Goal: Task Accomplishment & Management: Manage account settings

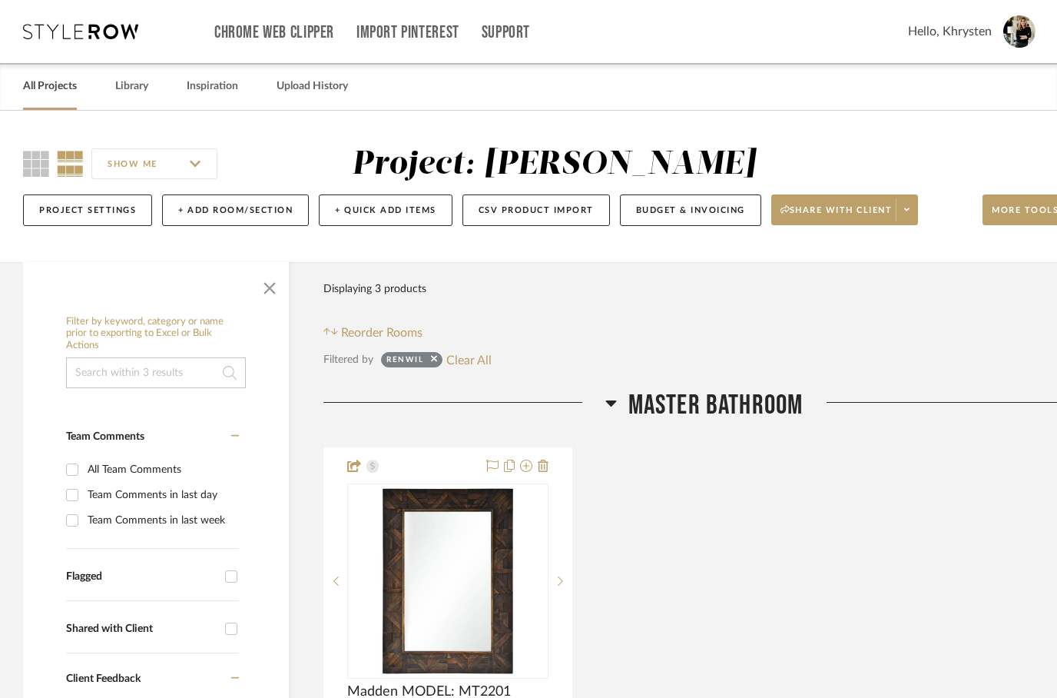
click at [48, 92] on link "All Projects" at bounding box center [50, 86] width 54 height 21
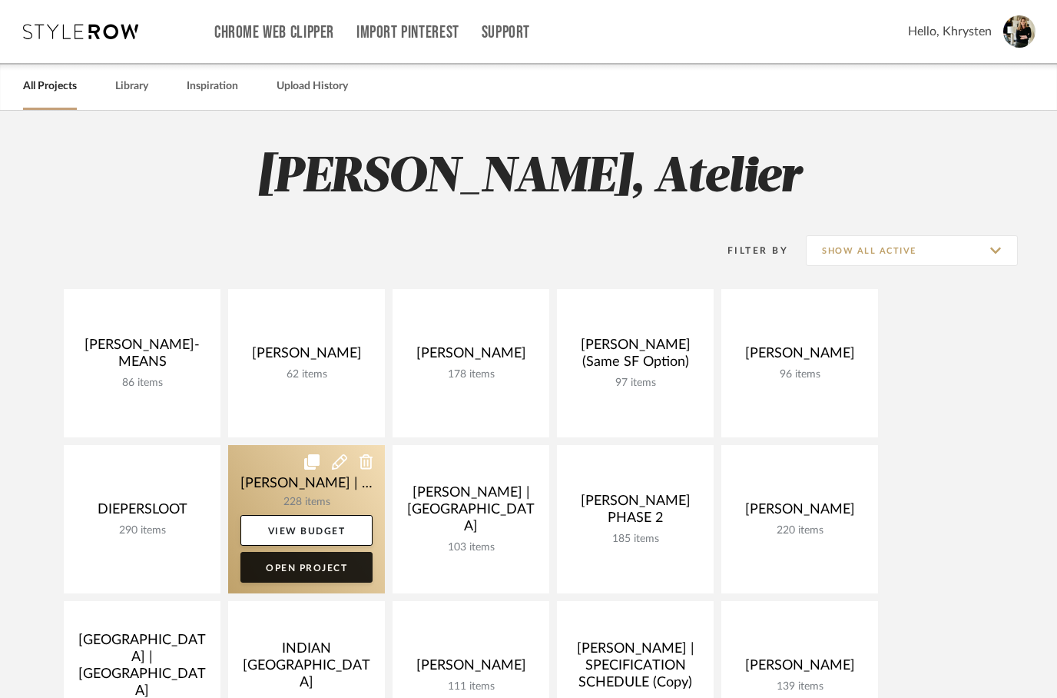
click at [289, 573] on link "Open Project" at bounding box center [306, 567] width 132 height 31
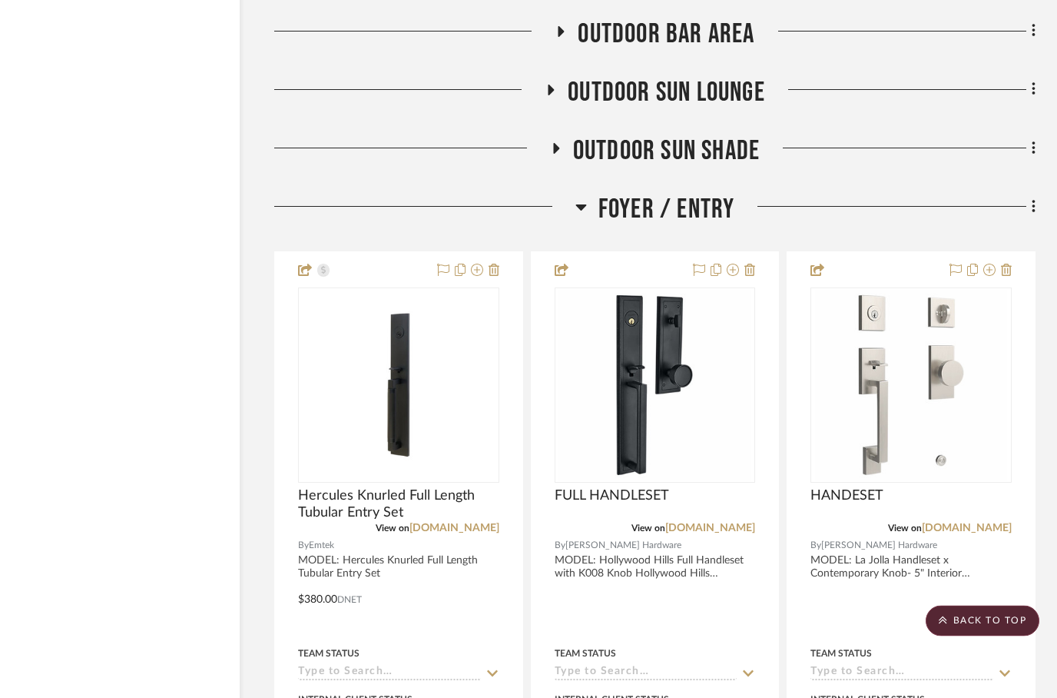
scroll to position [11932, 49]
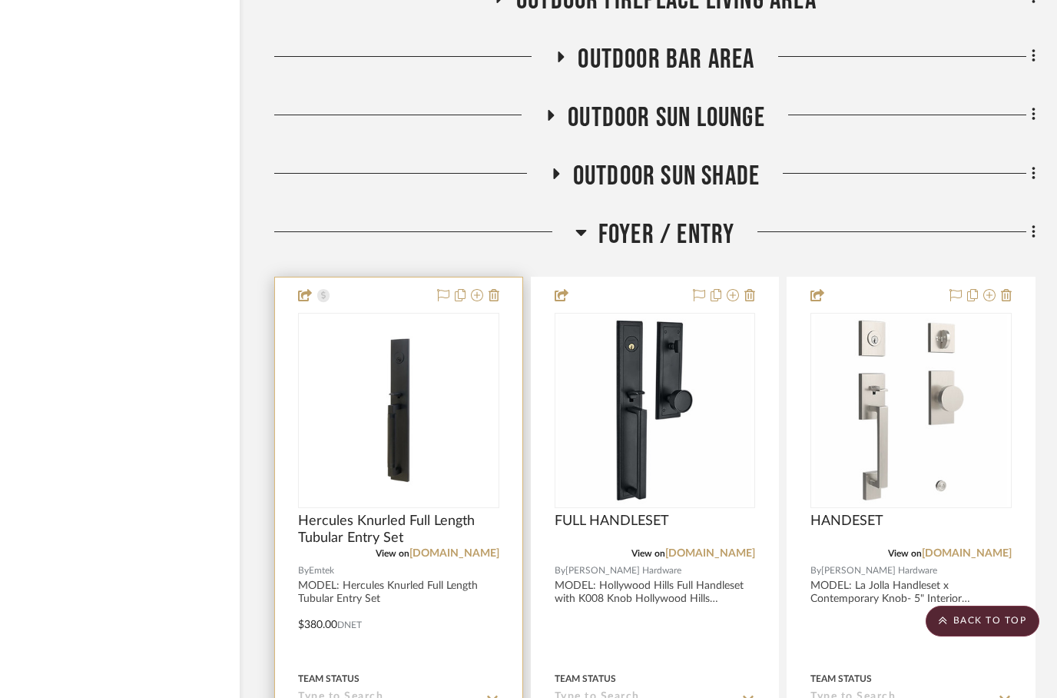
click at [496, 277] on div at bounding box center [398, 613] width 247 height 672
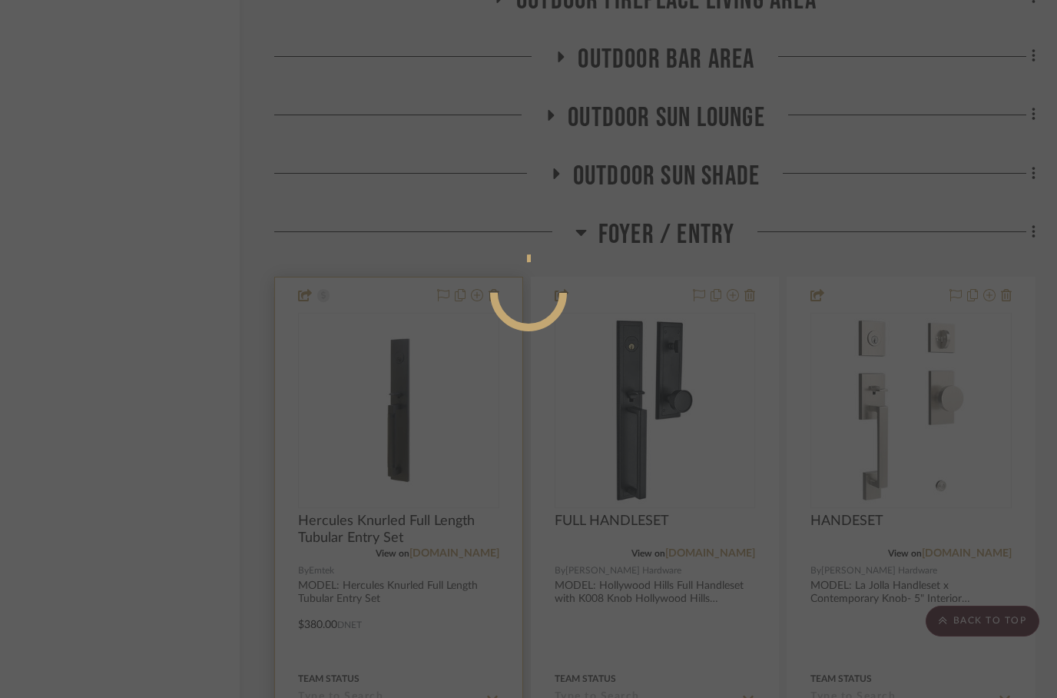
scroll to position [0, 0]
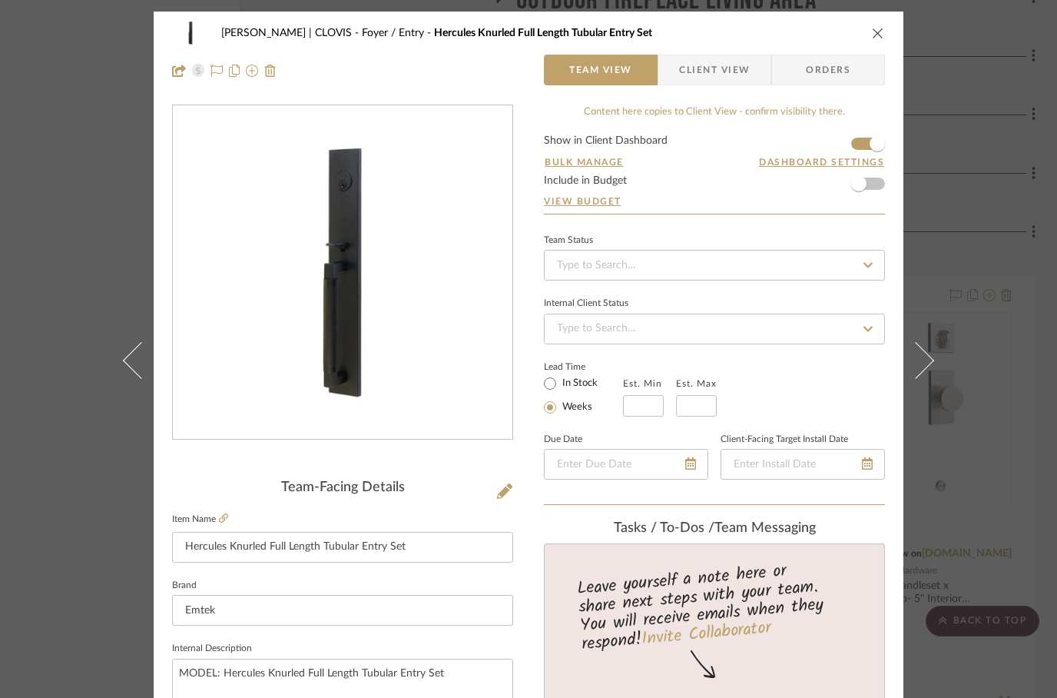
click at [877, 35] on icon "close" at bounding box center [878, 33] width 12 height 12
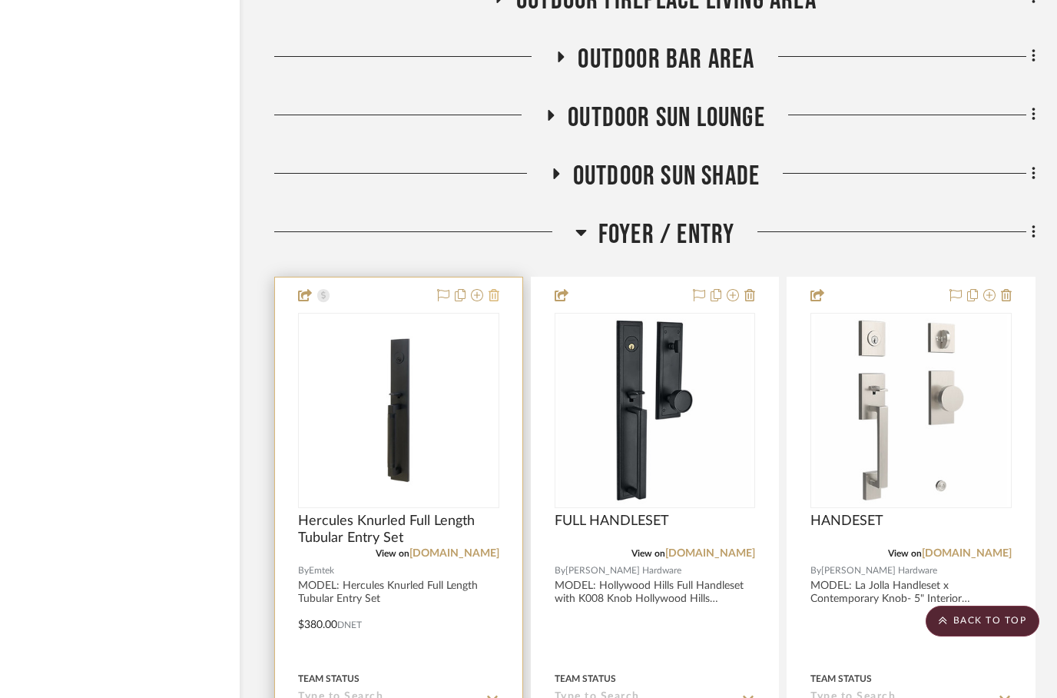
click at [496, 289] on icon at bounding box center [494, 295] width 11 height 12
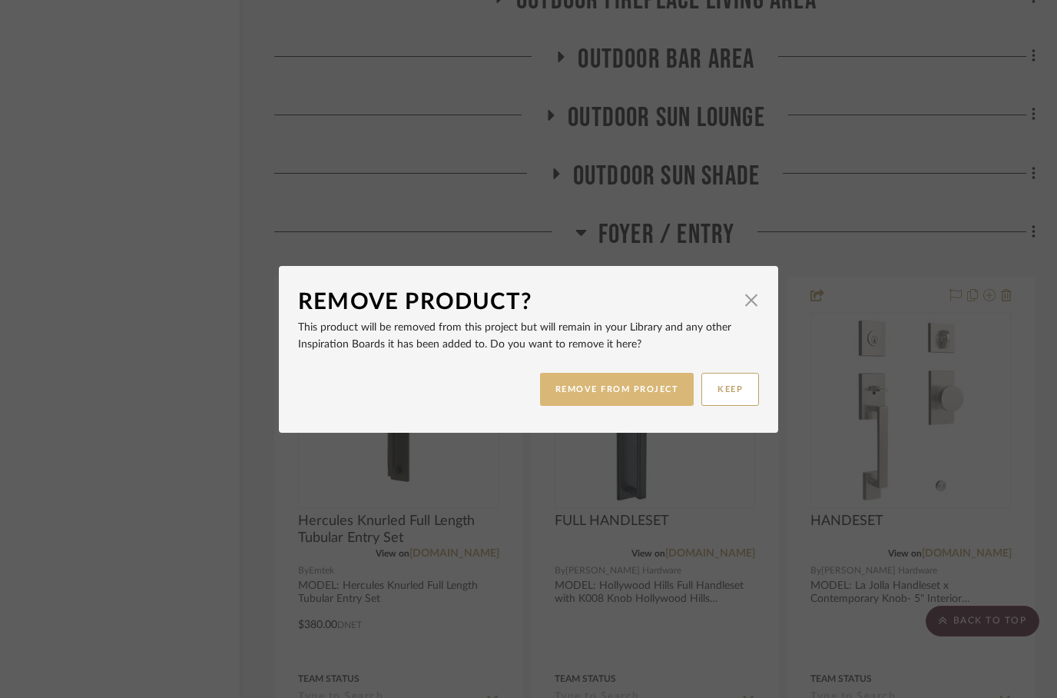
click at [655, 388] on button "REMOVE FROM PROJECT" at bounding box center [617, 389] width 154 height 33
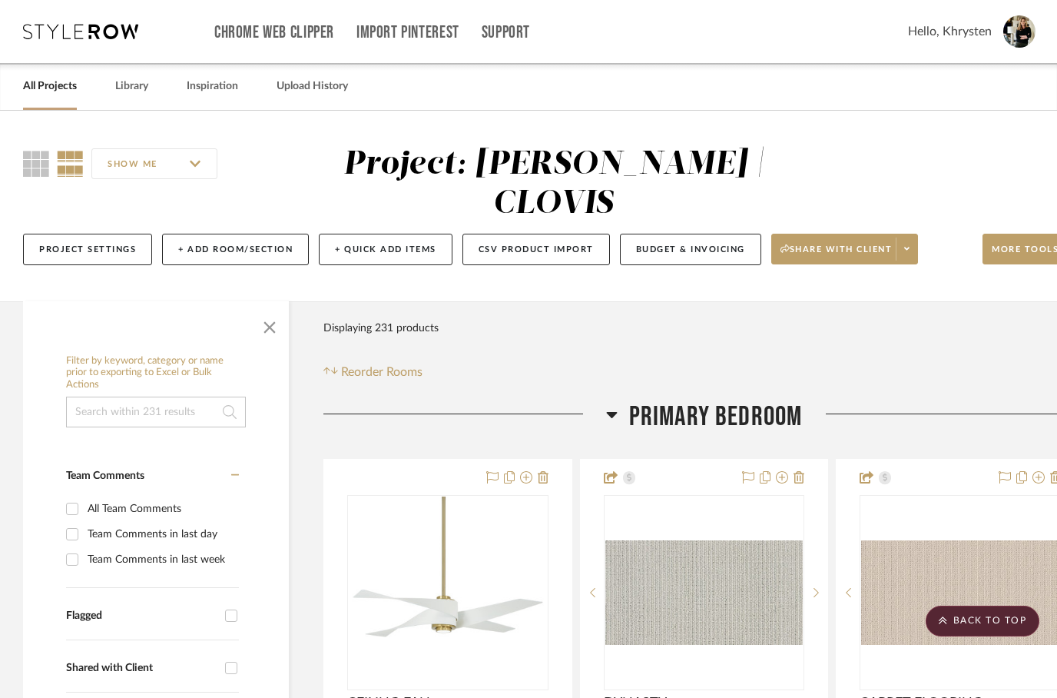
scroll to position [11932, 49]
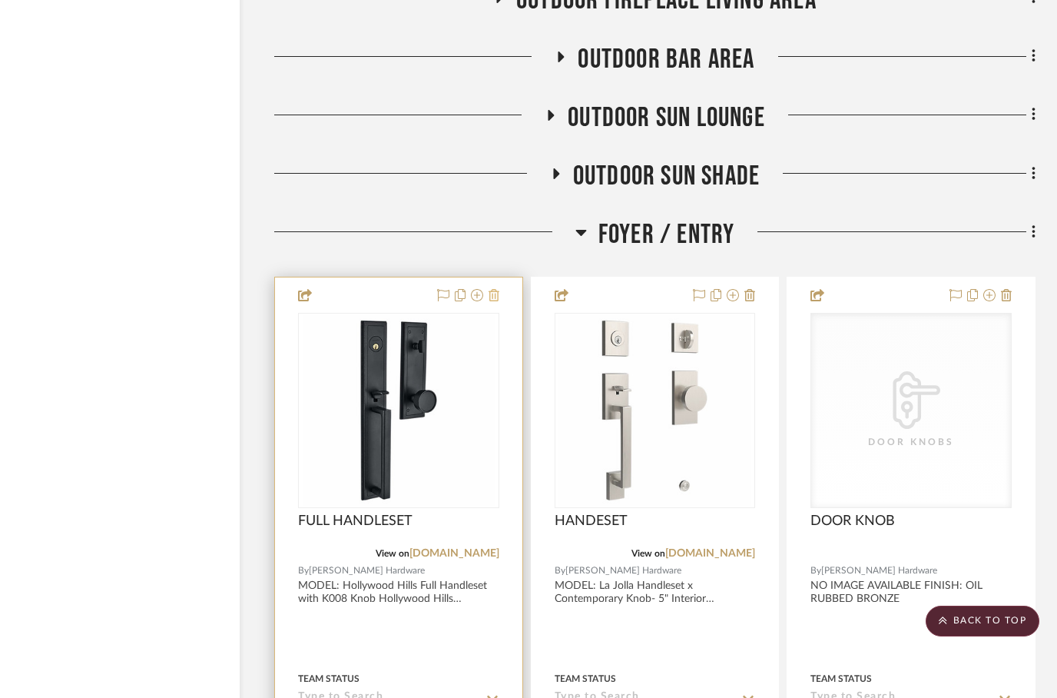
click at [490, 287] on button at bounding box center [494, 296] width 11 height 18
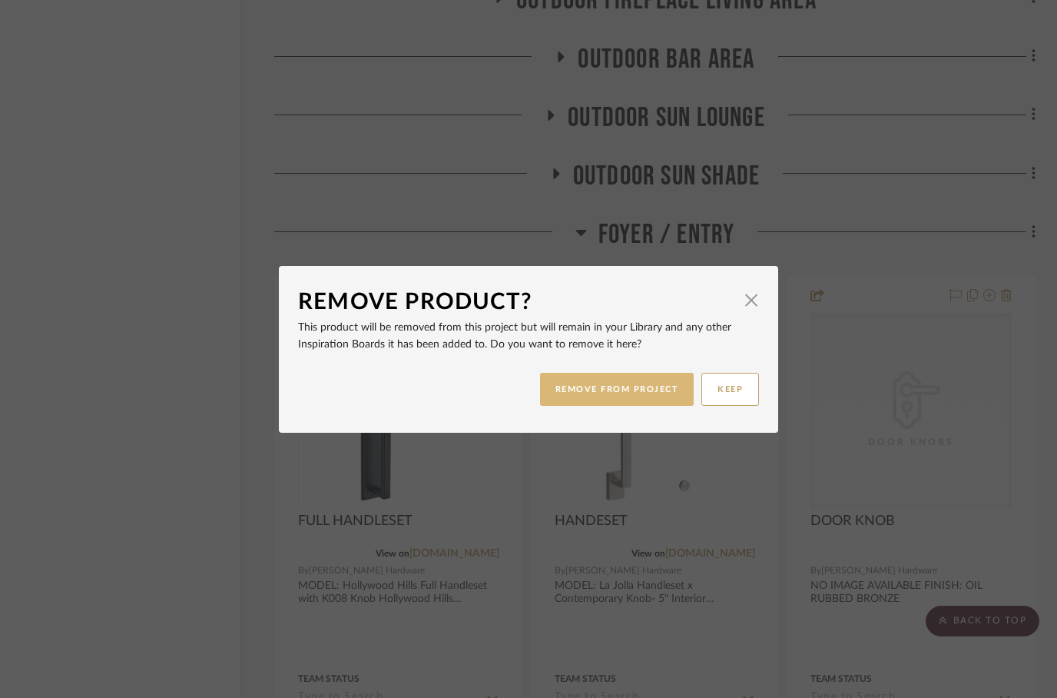
click at [639, 383] on button "REMOVE FROM PROJECT" at bounding box center [617, 389] width 154 height 33
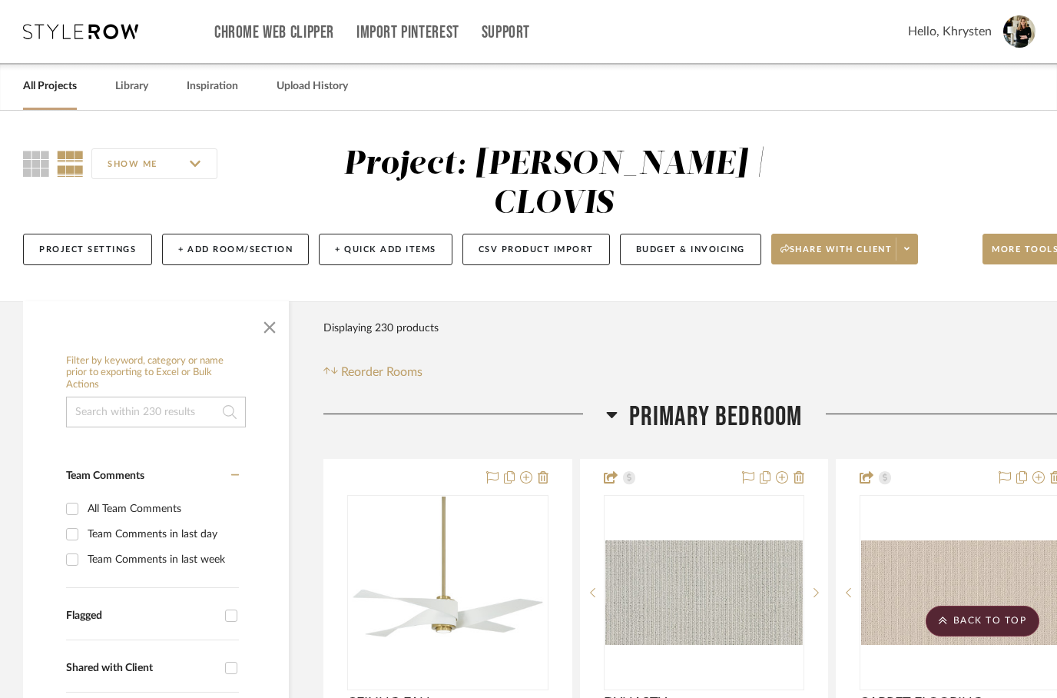
scroll to position [11932, 49]
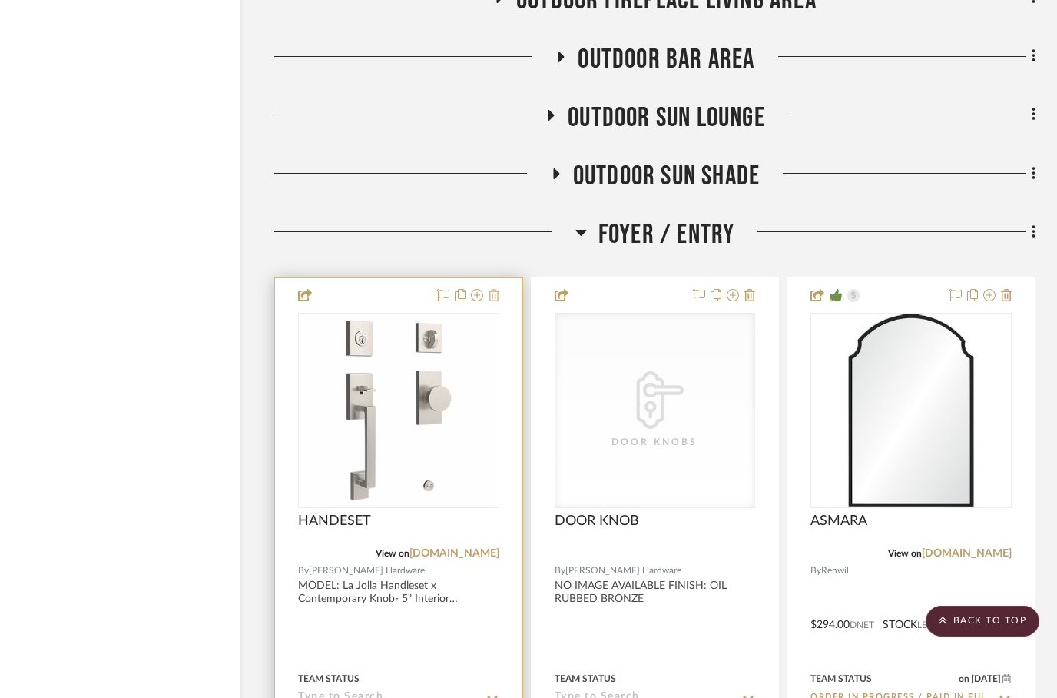
click at [495, 290] on fa-icon at bounding box center [494, 296] width 11 height 12
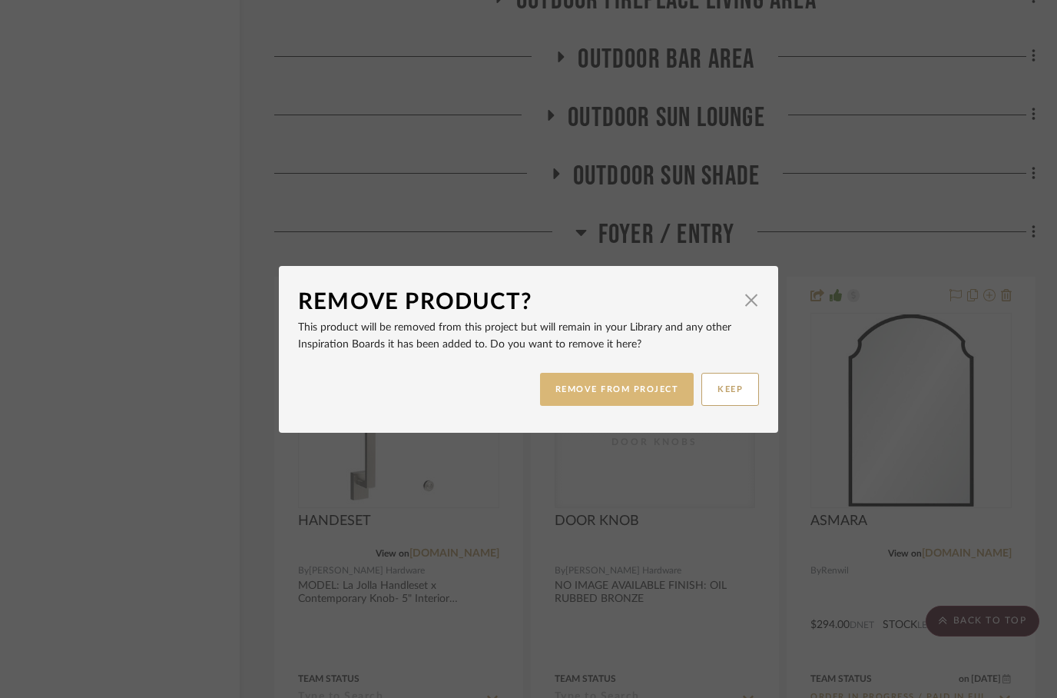
click at [595, 387] on button "REMOVE FROM PROJECT" at bounding box center [617, 389] width 154 height 33
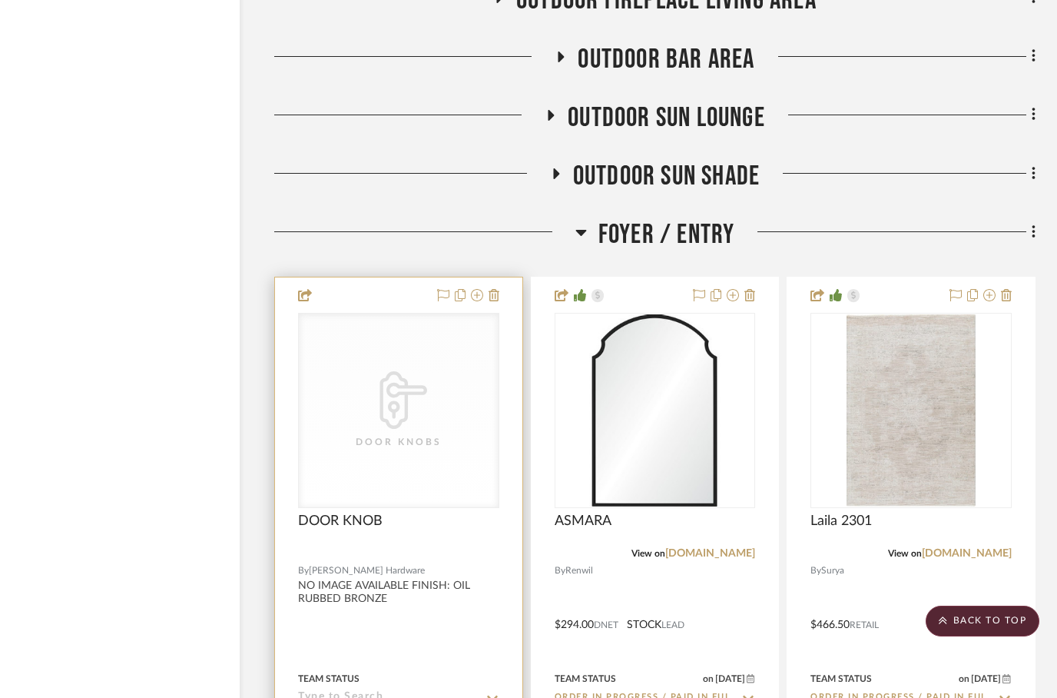
click at [504, 277] on div at bounding box center [398, 613] width 247 height 672
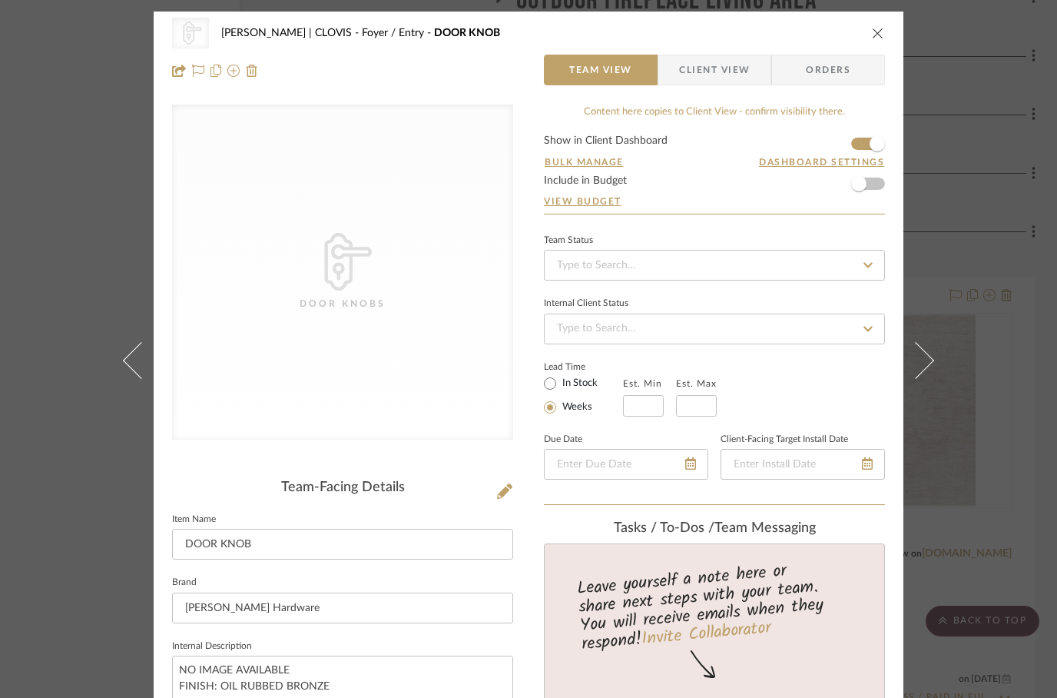
click at [873, 42] on div "CategoryIconHardware Created with Sketch. Door Knobs [PERSON_NAME] | CLOVIS Foy…" at bounding box center [528, 33] width 713 height 31
click at [877, 38] on icon "close" at bounding box center [878, 33] width 12 height 12
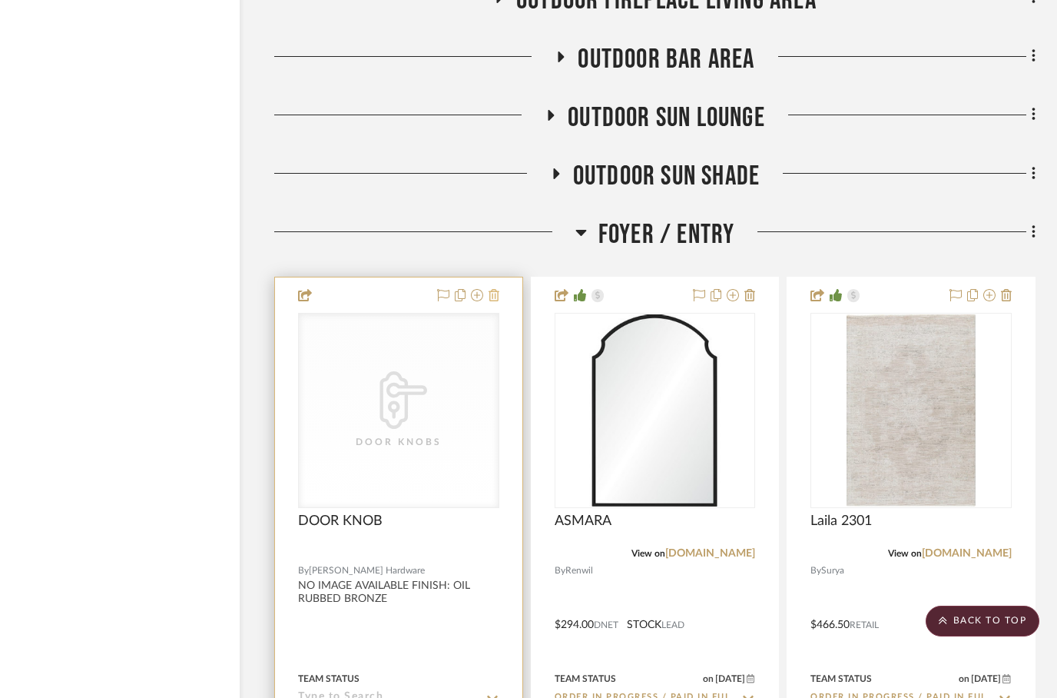
click at [492, 289] on icon at bounding box center [494, 295] width 11 height 12
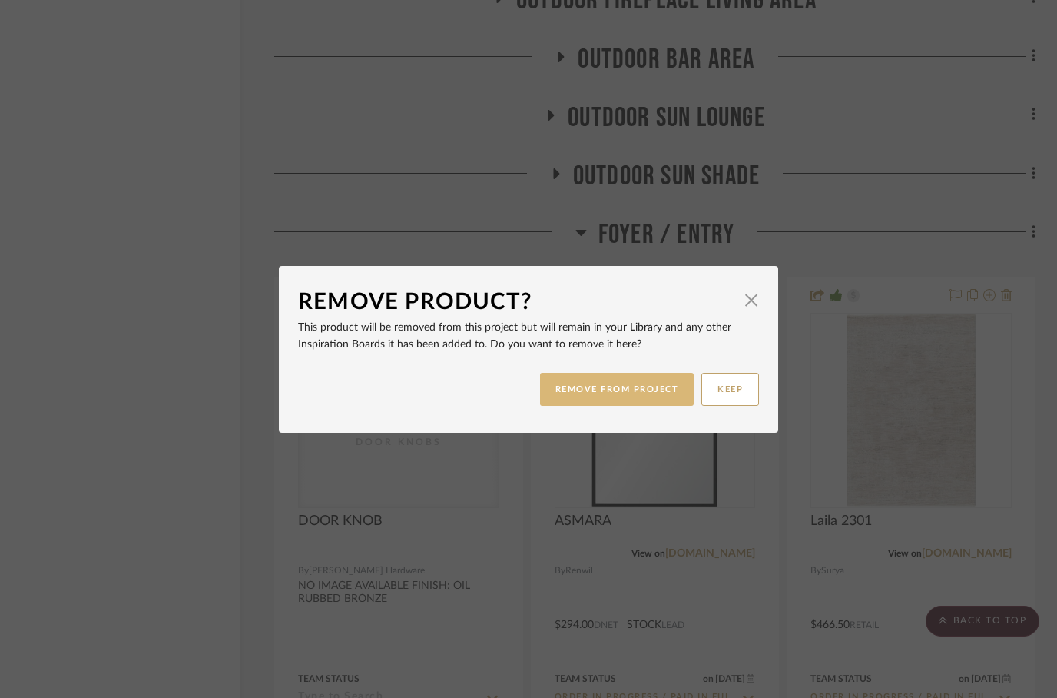
click at [602, 393] on button "REMOVE FROM PROJECT" at bounding box center [617, 389] width 154 height 33
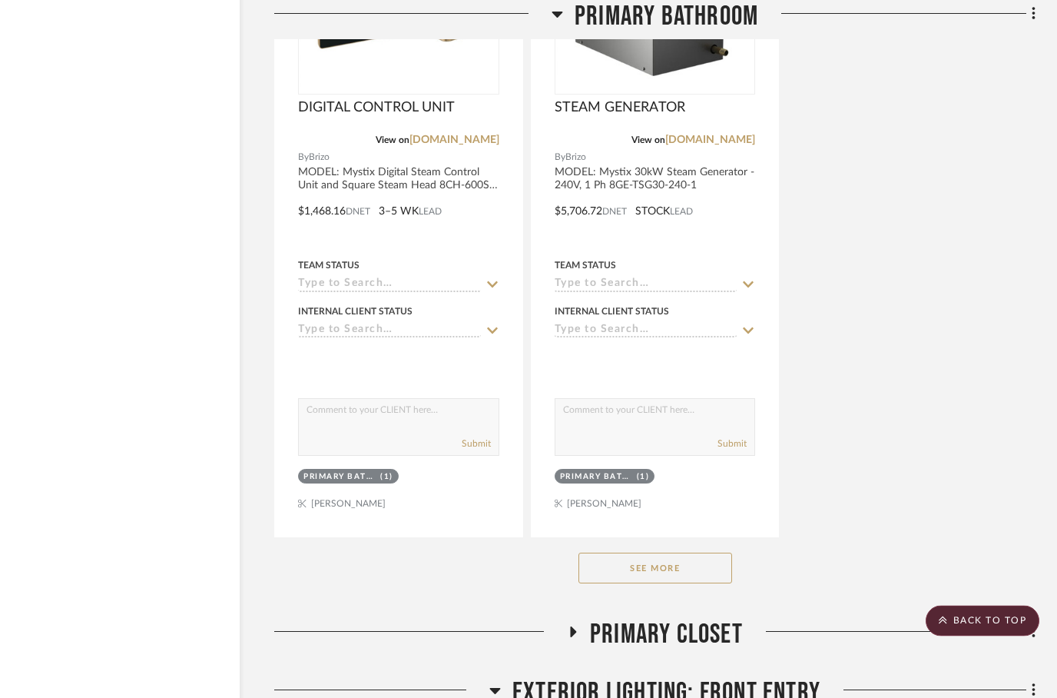
scroll to position [7441, 49]
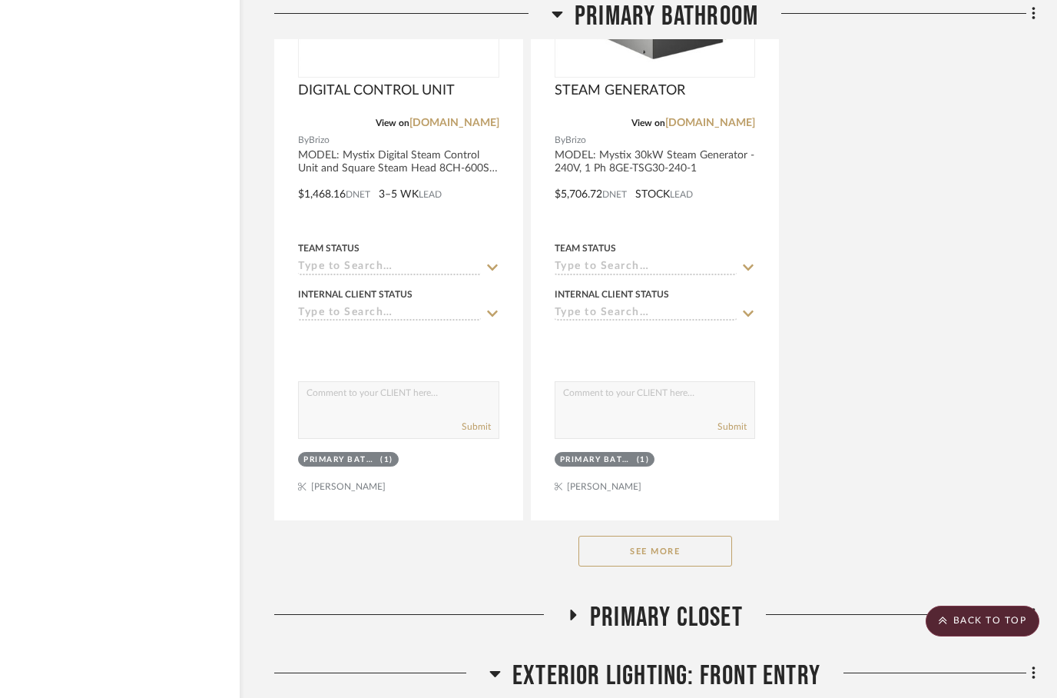
click at [624, 535] on button "See More" at bounding box center [655, 550] width 154 height 31
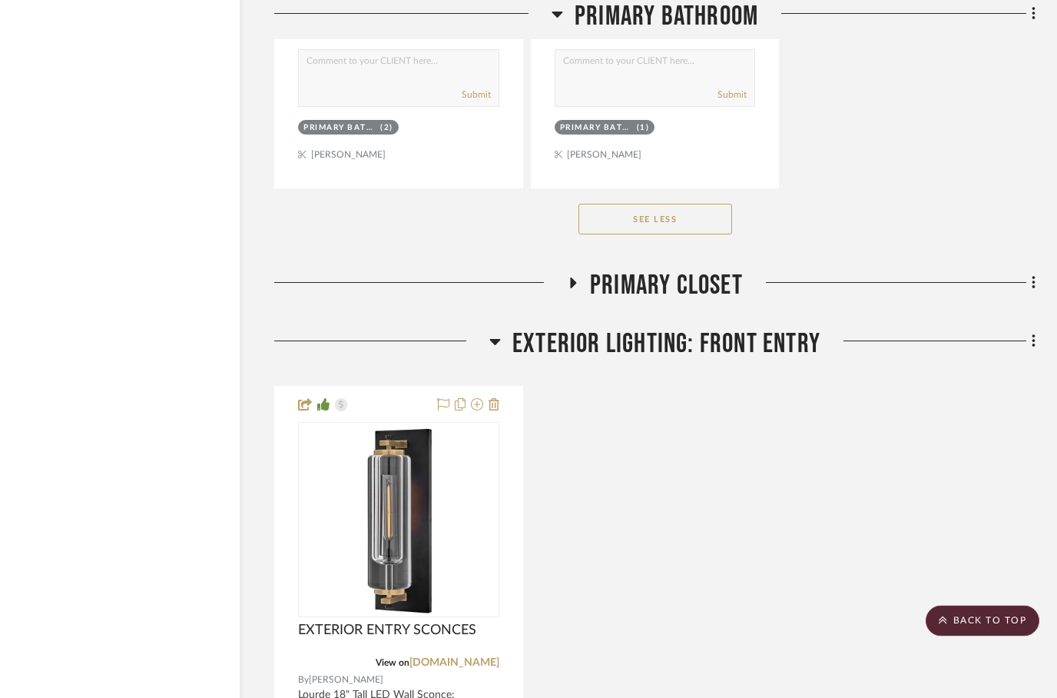
scroll to position [15268, 49]
click at [582, 269] on h3 "PRIMARY CLOSET" at bounding box center [655, 285] width 176 height 33
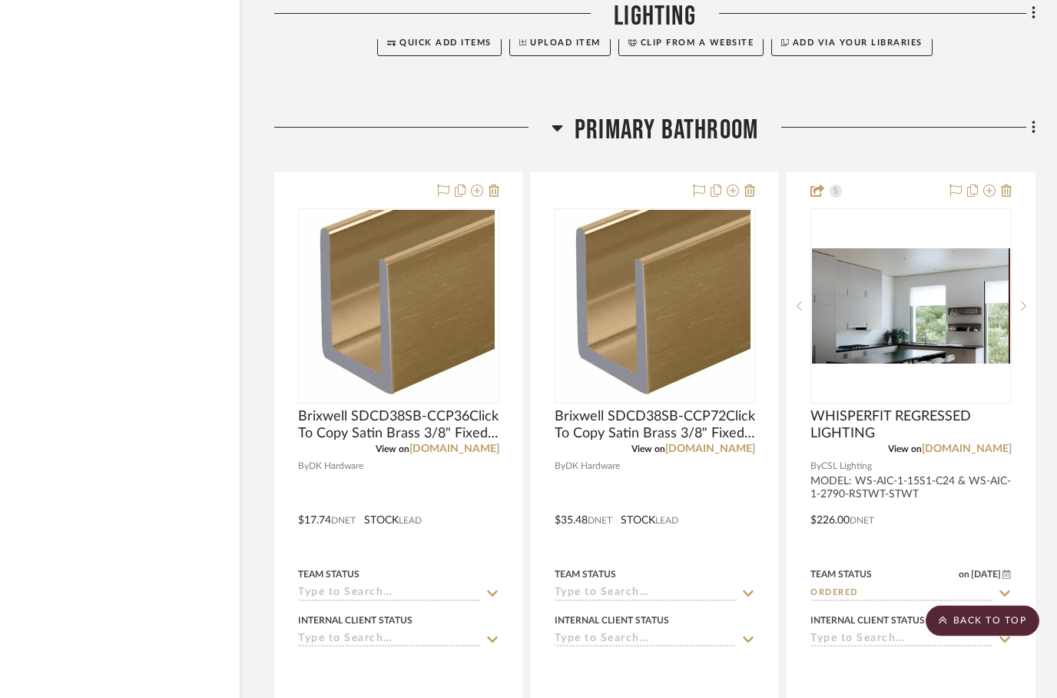
scroll to position [5754, 49]
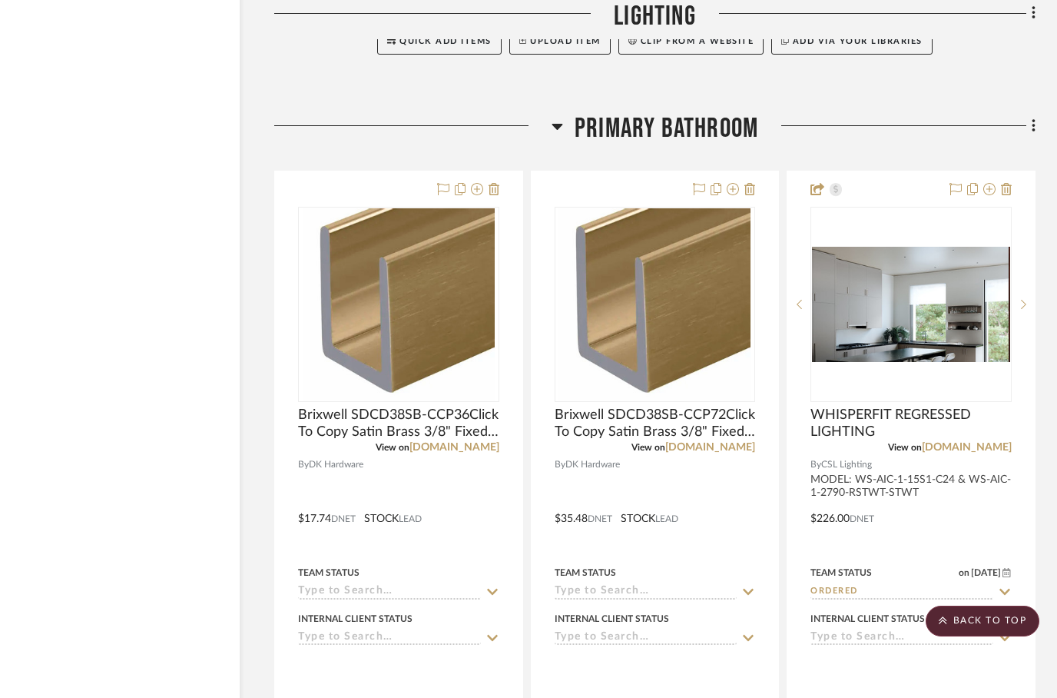
click at [571, 112] on h3 "Primary Bathroom" at bounding box center [655, 128] width 207 height 33
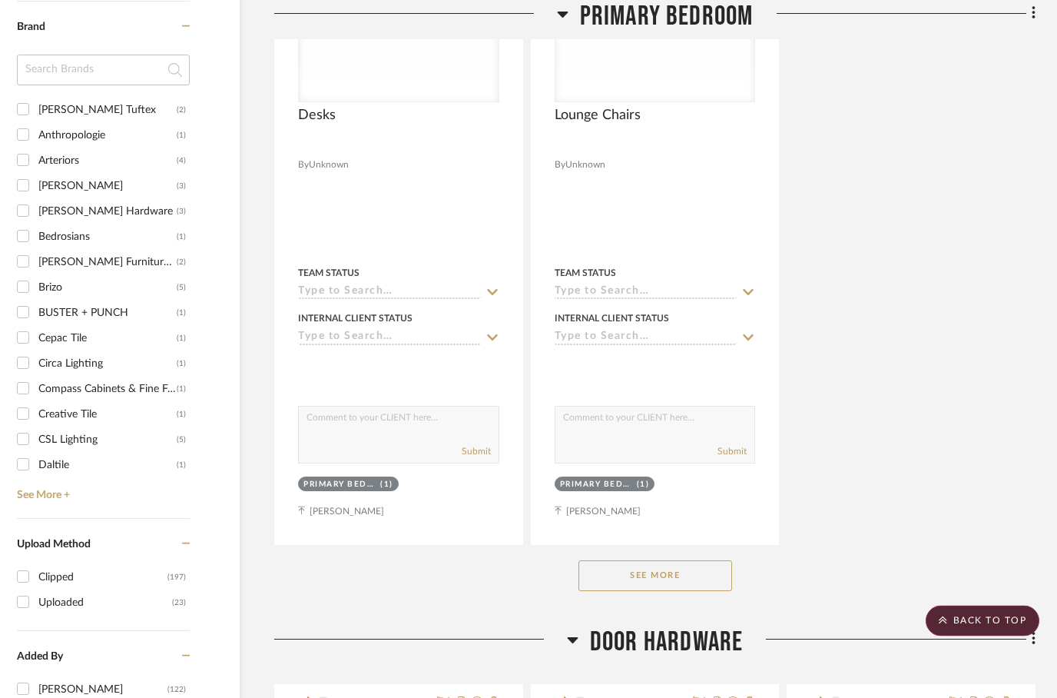
scroll to position [1951, 49]
click at [646, 560] on button "See More" at bounding box center [655, 575] width 154 height 31
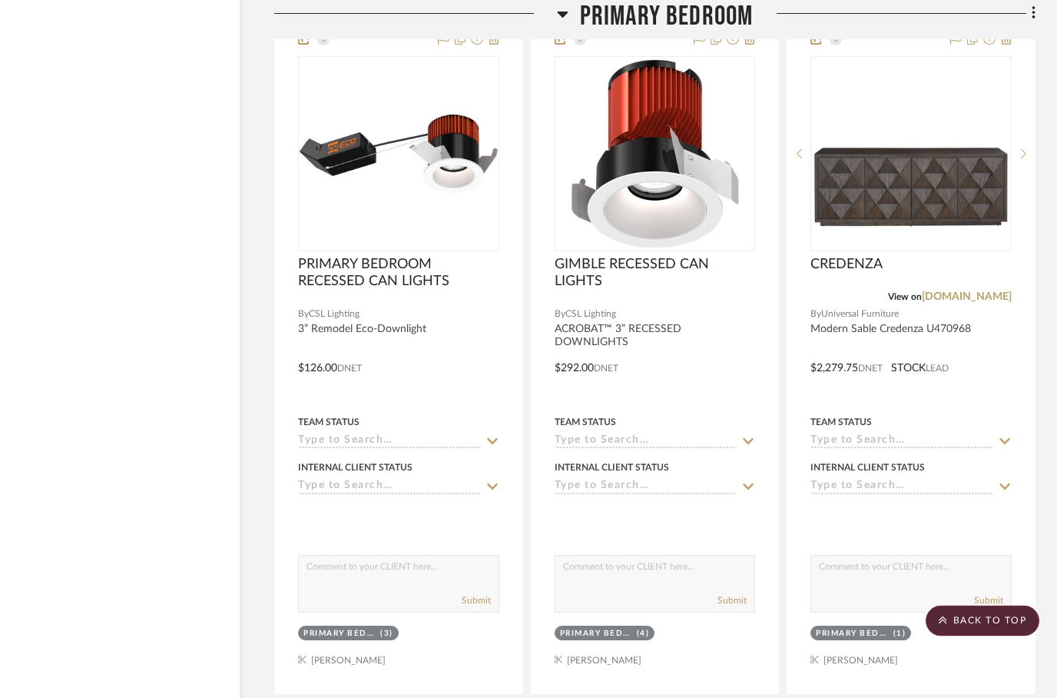
scroll to position [3847, 49]
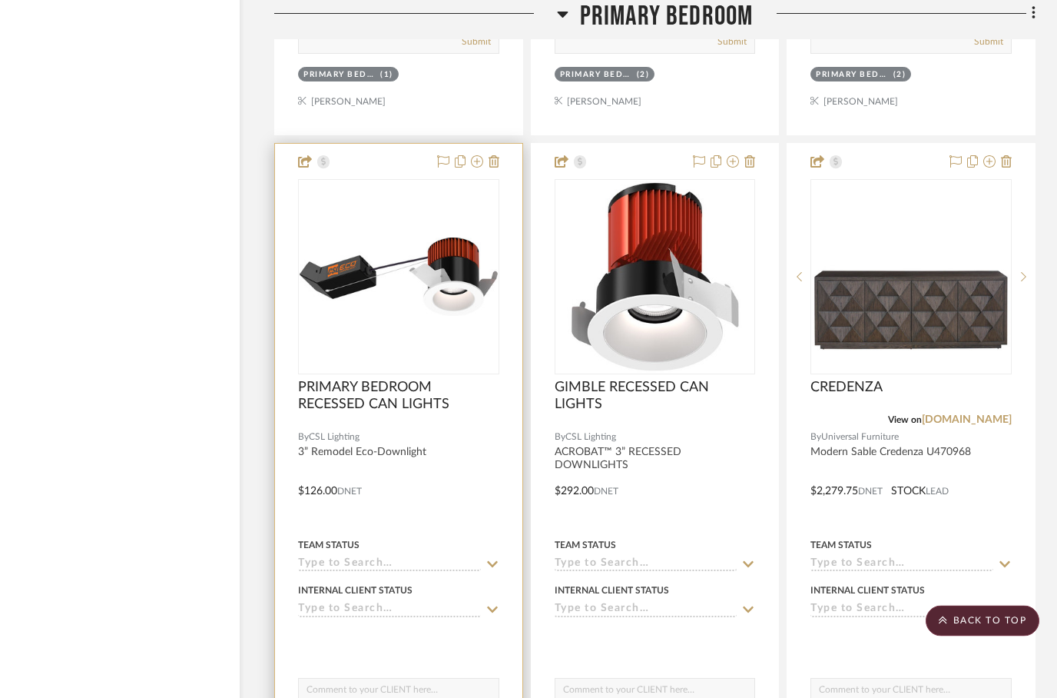
click at [439, 459] on div at bounding box center [398, 480] width 247 height 672
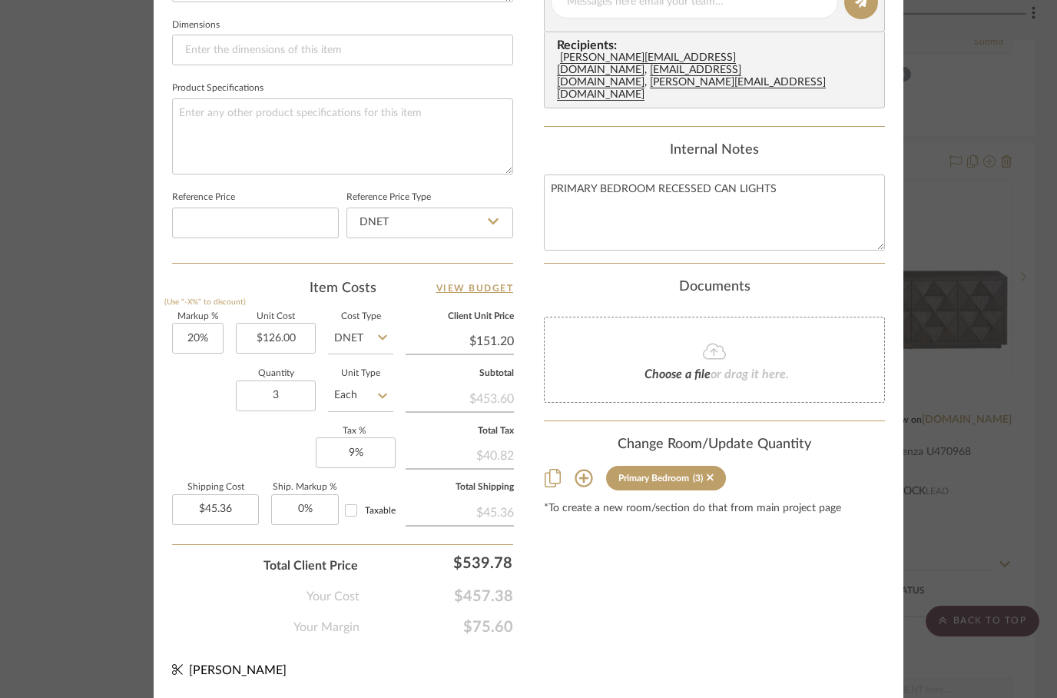
scroll to position [729, 0]
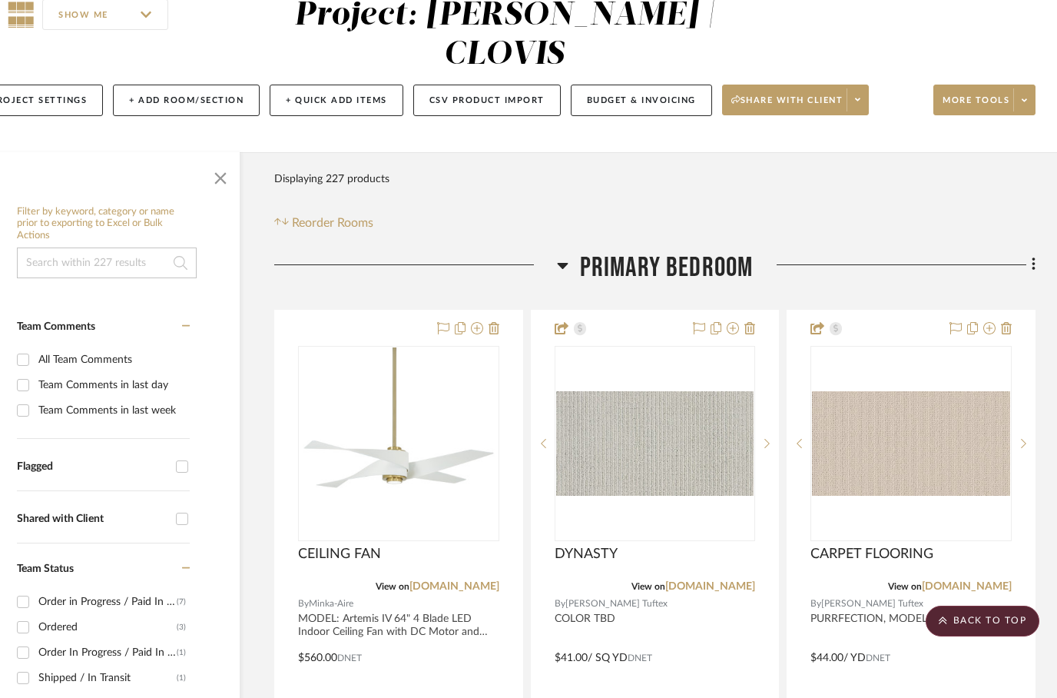
scroll to position [0, 49]
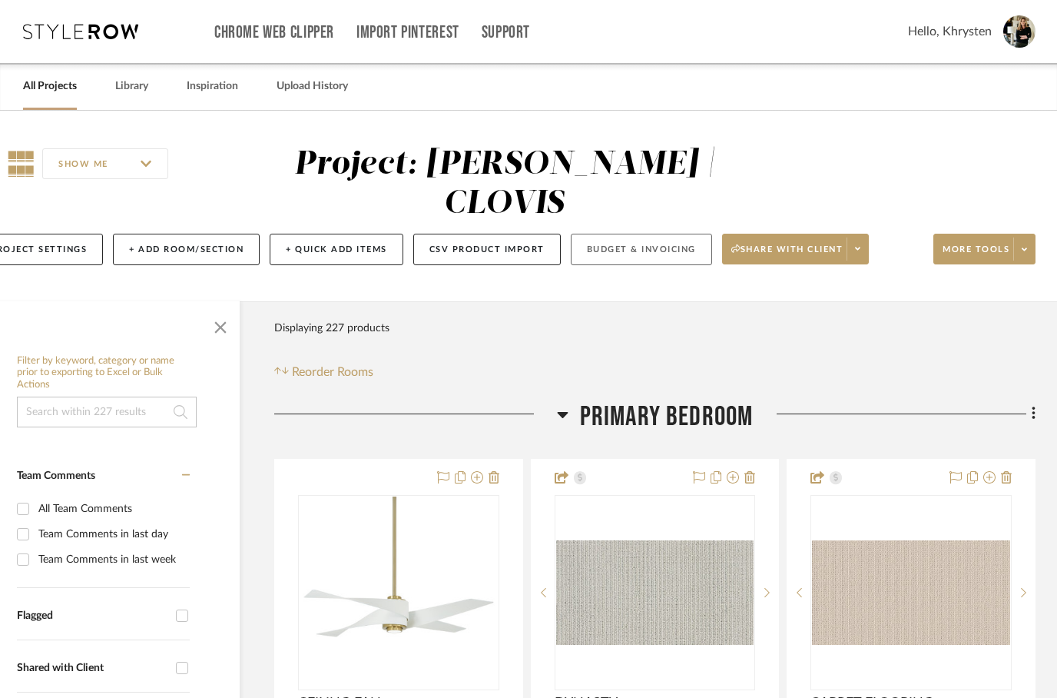
click at [615, 234] on button "Budget & Invoicing" at bounding box center [641, 249] width 141 height 31
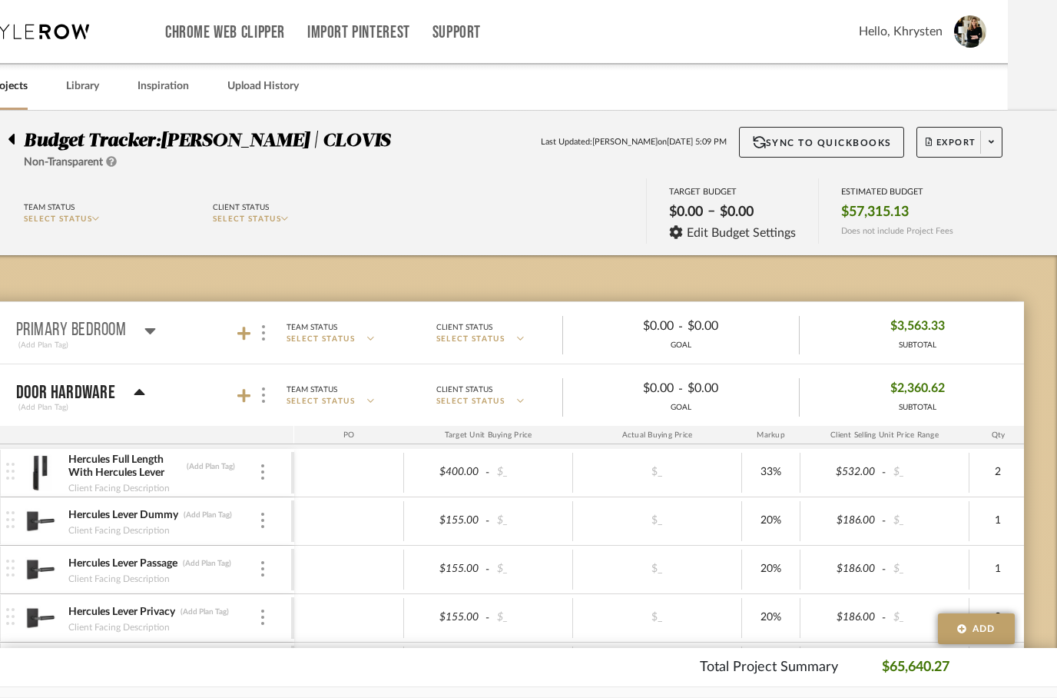
click at [141, 396] on icon at bounding box center [140, 392] width 12 height 18
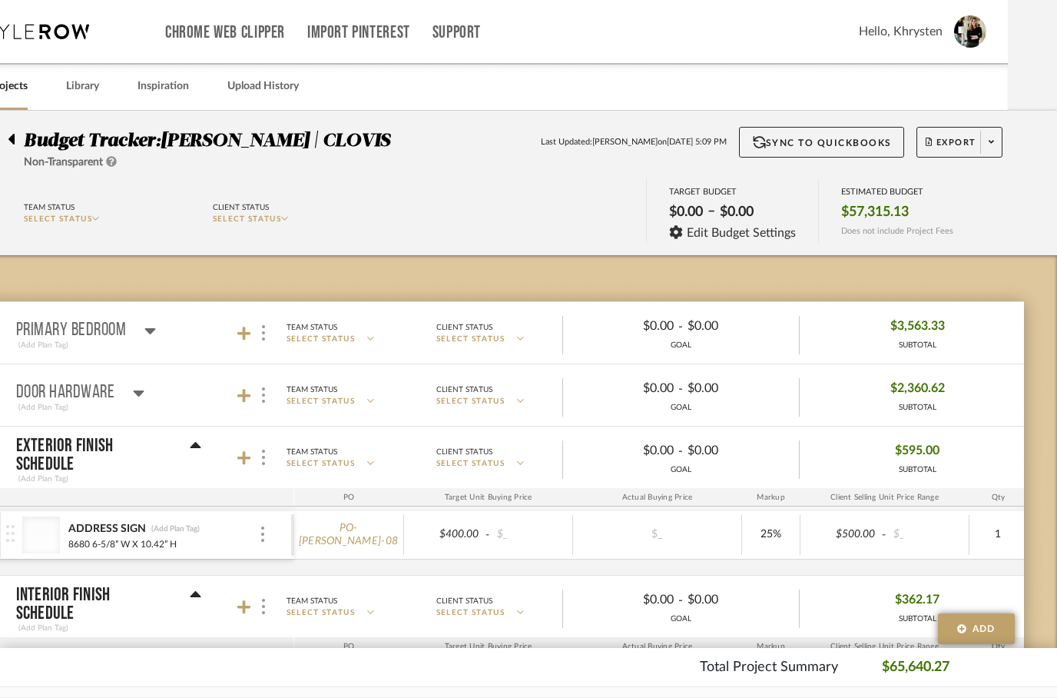
click at [160, 331] on mat-panel-title "Primary Bedroom (Add Plan Tag)" at bounding box center [151, 333] width 270 height 38
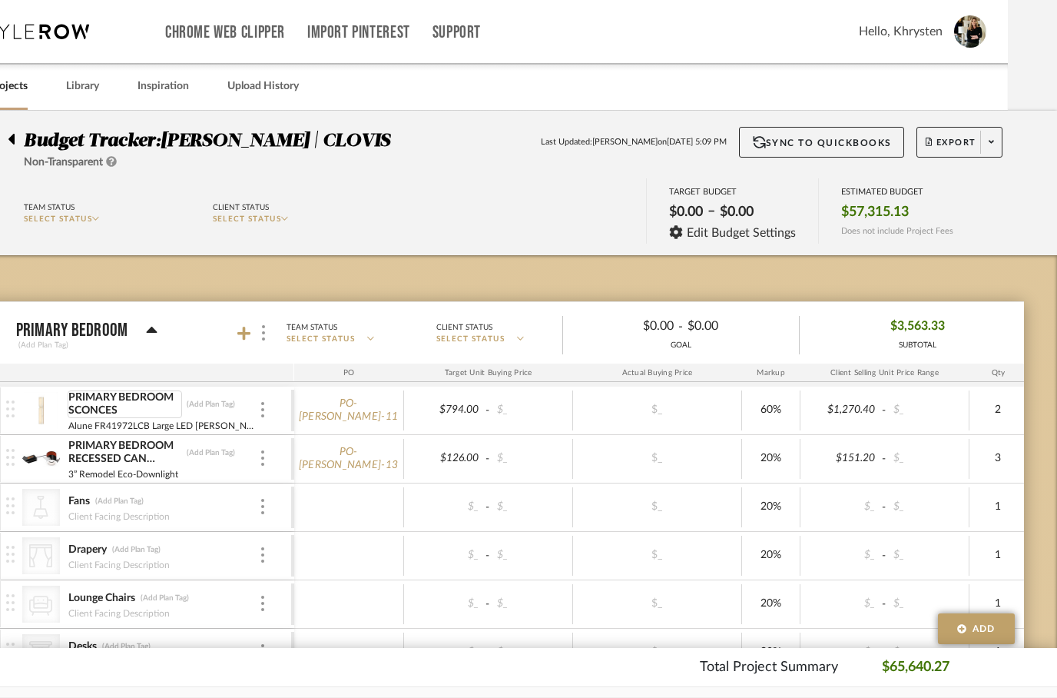
click at [94, 409] on div "PRIMARY BEDROOM SCONCES" at bounding box center [125, 404] width 114 height 28
click at [264, 413] on img at bounding box center [262, 409] width 3 height 15
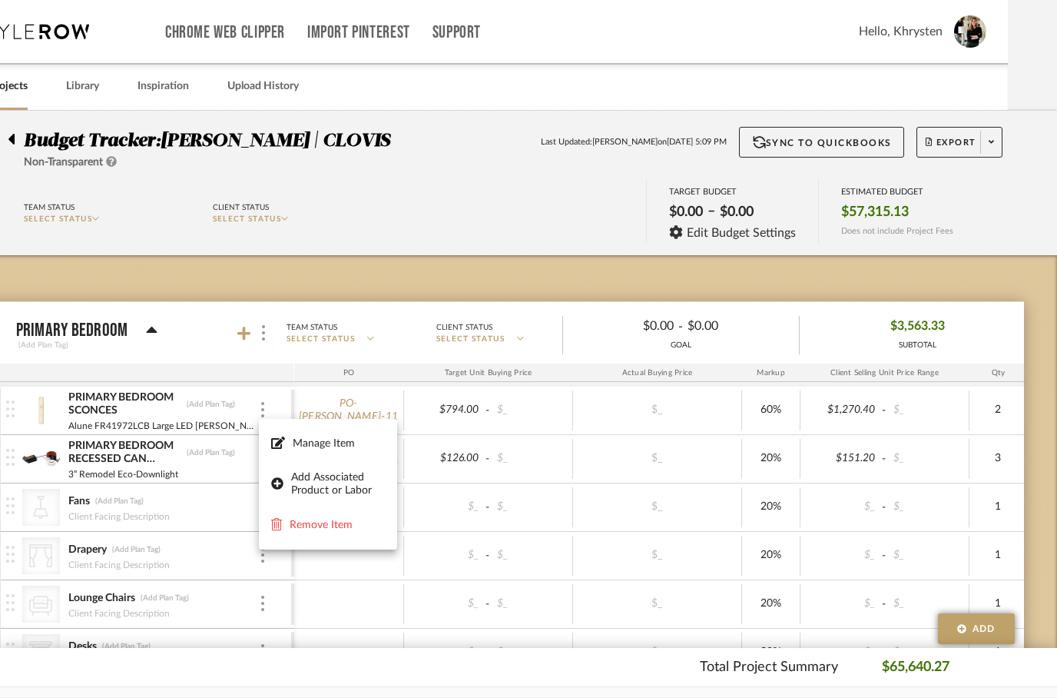
click at [211, 400] on div at bounding box center [528, 349] width 1057 height 698
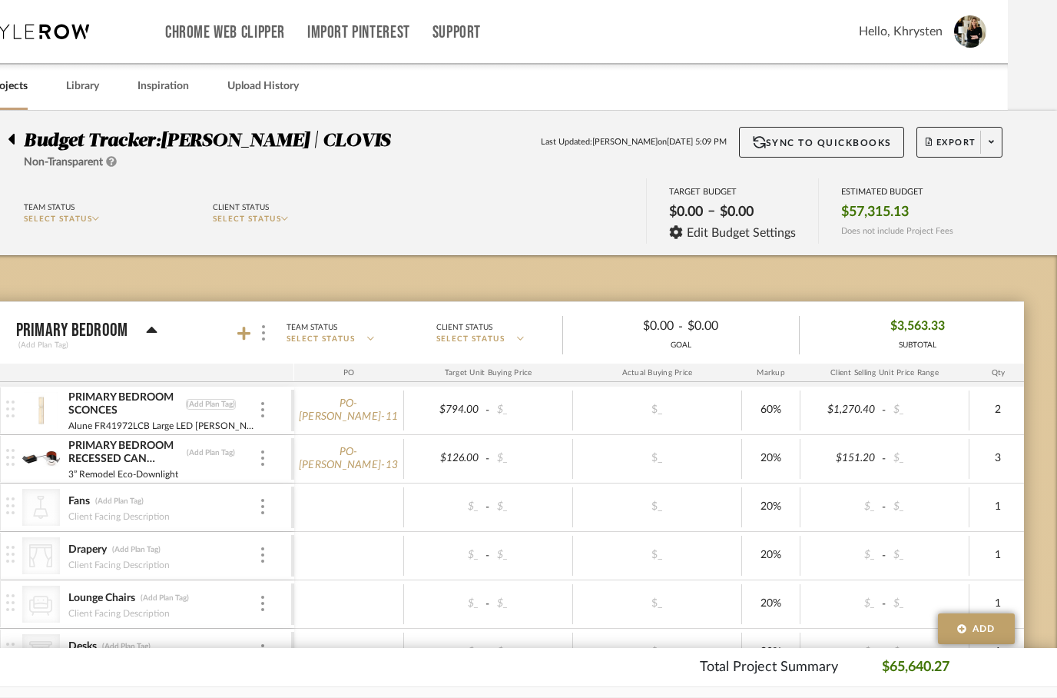
click at [213, 403] on div "(Add Plan Tag)" at bounding box center [211, 404] width 50 height 11
type input "L-9"
click at [223, 456] on div "(Add Plan Tag)" at bounding box center [211, 452] width 50 height 11
type input "L-15"
click at [361, 522] on div at bounding box center [349, 507] width 110 height 40
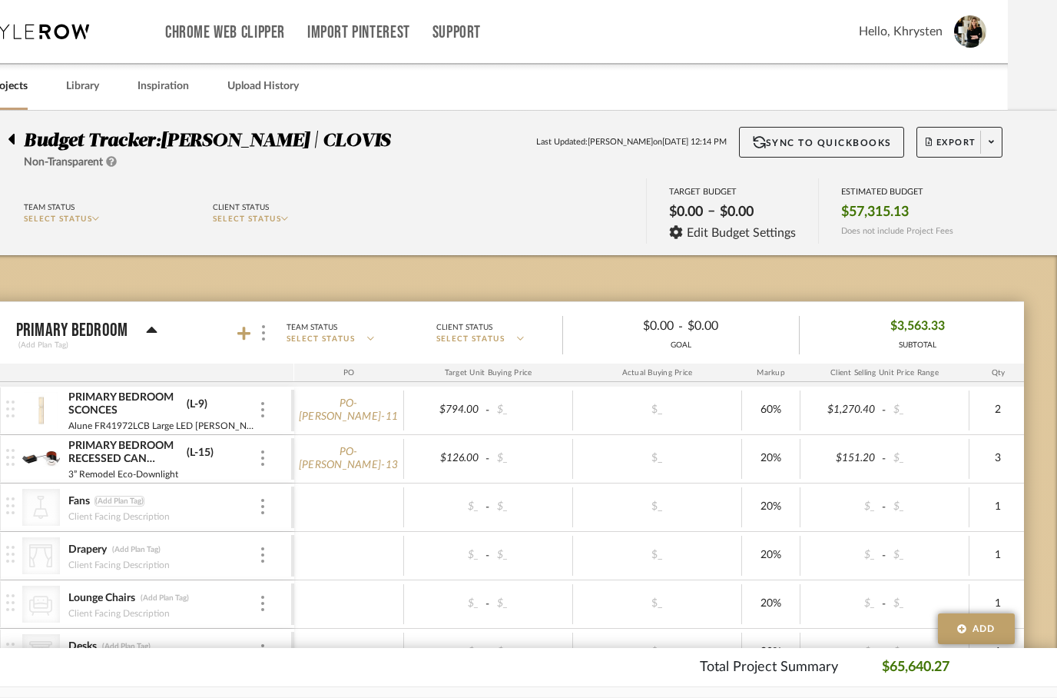
click at [124, 498] on div "(Add Plan Tag)" at bounding box center [119, 501] width 50 height 11
type input "L-6"
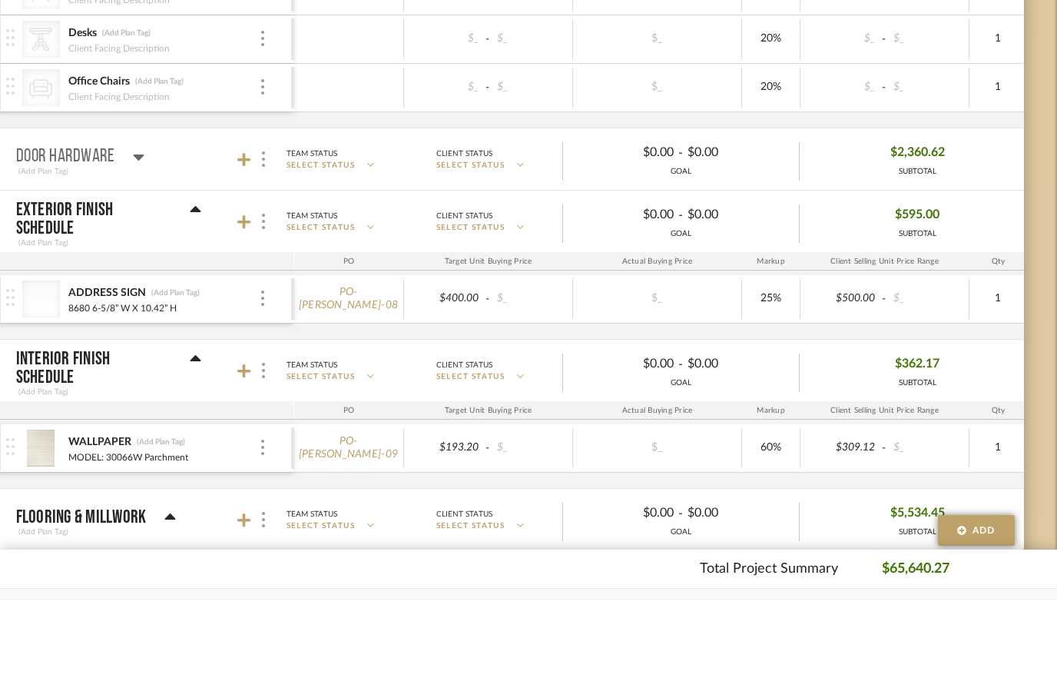
scroll to position [515, 49]
click at [164, 534] on div "(Add Plan Tag)" at bounding box center [161, 539] width 50 height 11
type input "W-1"
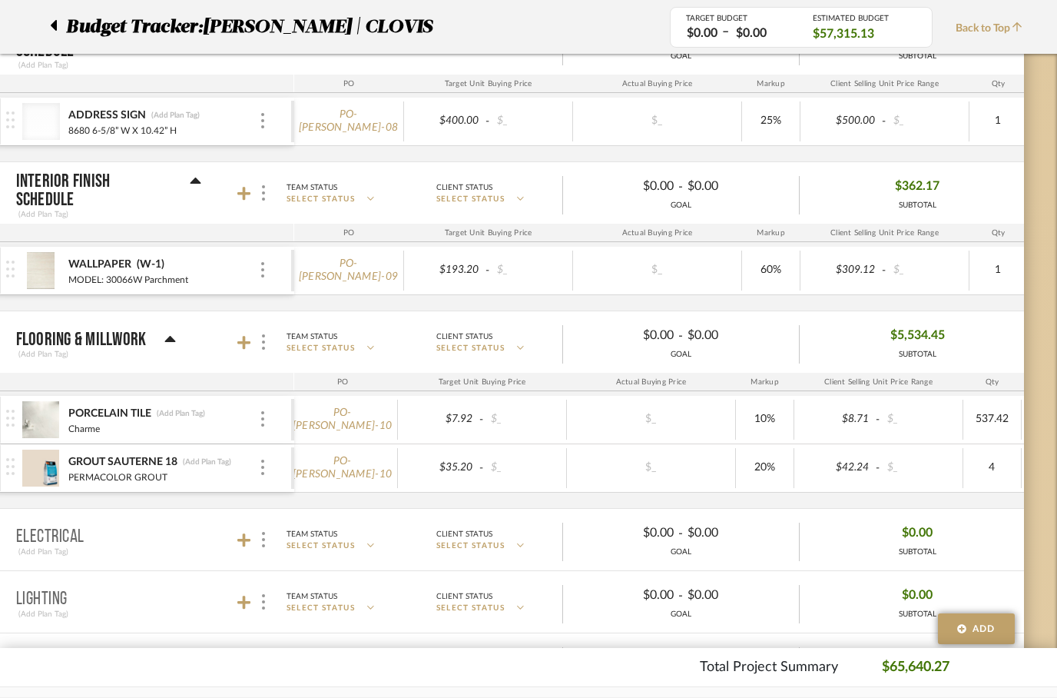
scroll to position [805, 49]
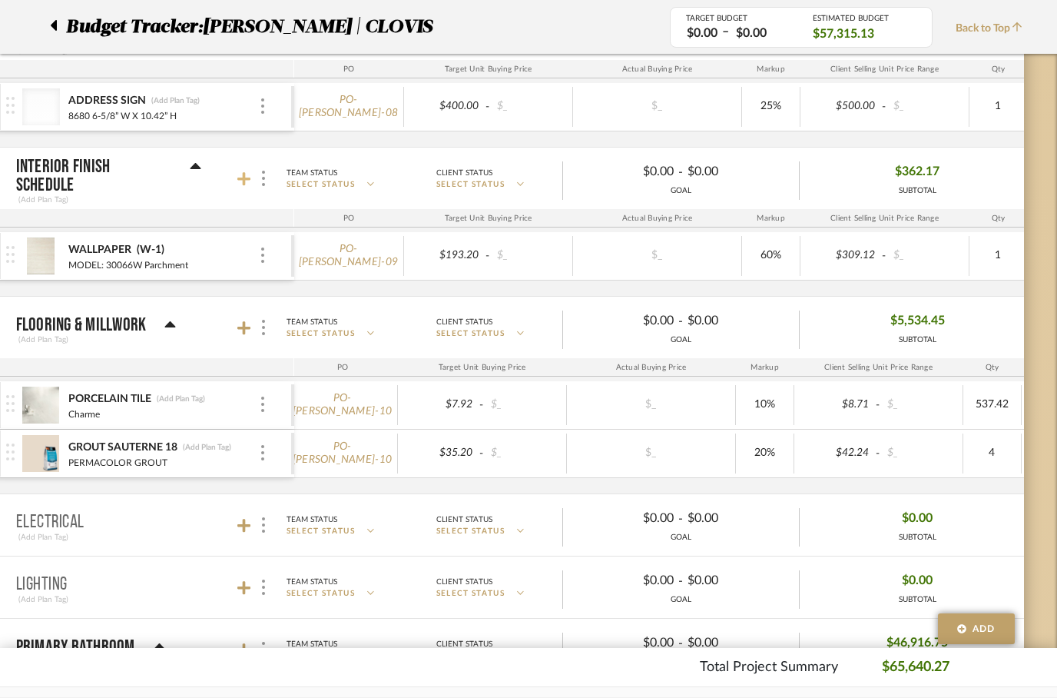
click at [248, 174] on icon at bounding box center [244, 178] width 14 height 15
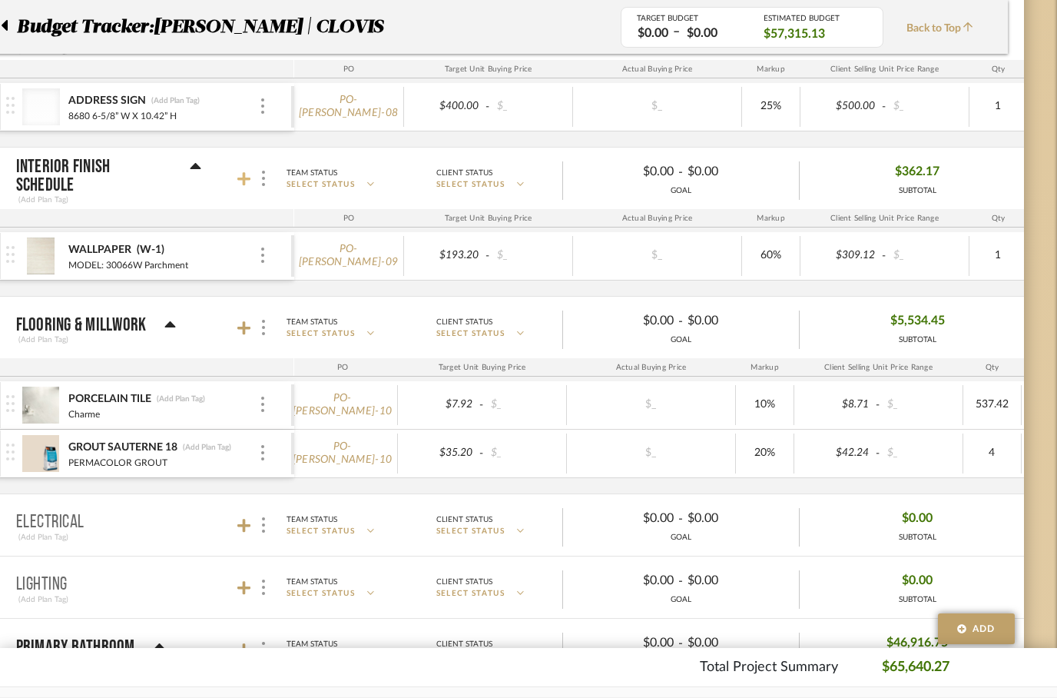
scroll to position [0, 0]
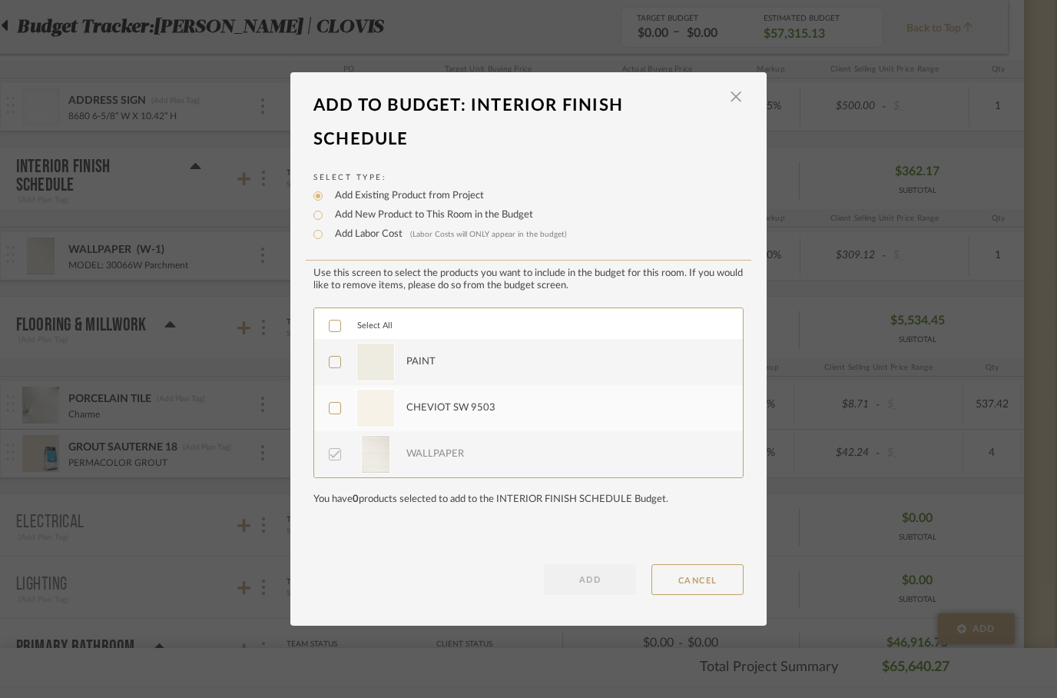
click at [339, 413] on icon at bounding box center [335, 408] width 11 height 11
checkbox input "true"
click at [338, 366] on icon at bounding box center [335, 361] width 11 height 11
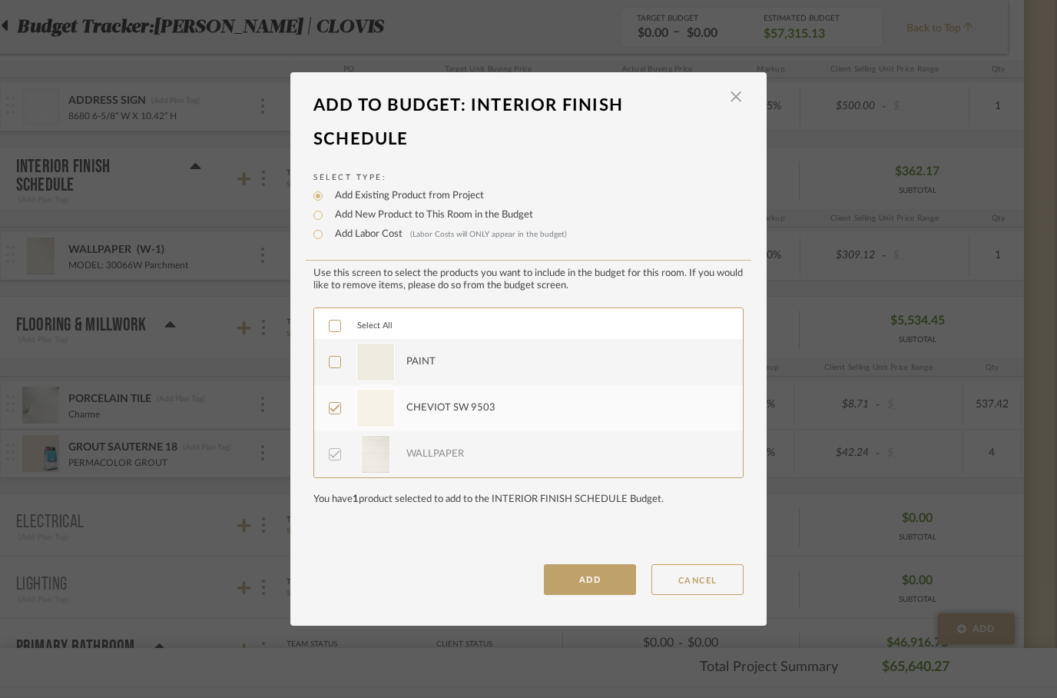
checkbox input "true"
click at [582, 580] on button "ADD" at bounding box center [590, 579] width 92 height 31
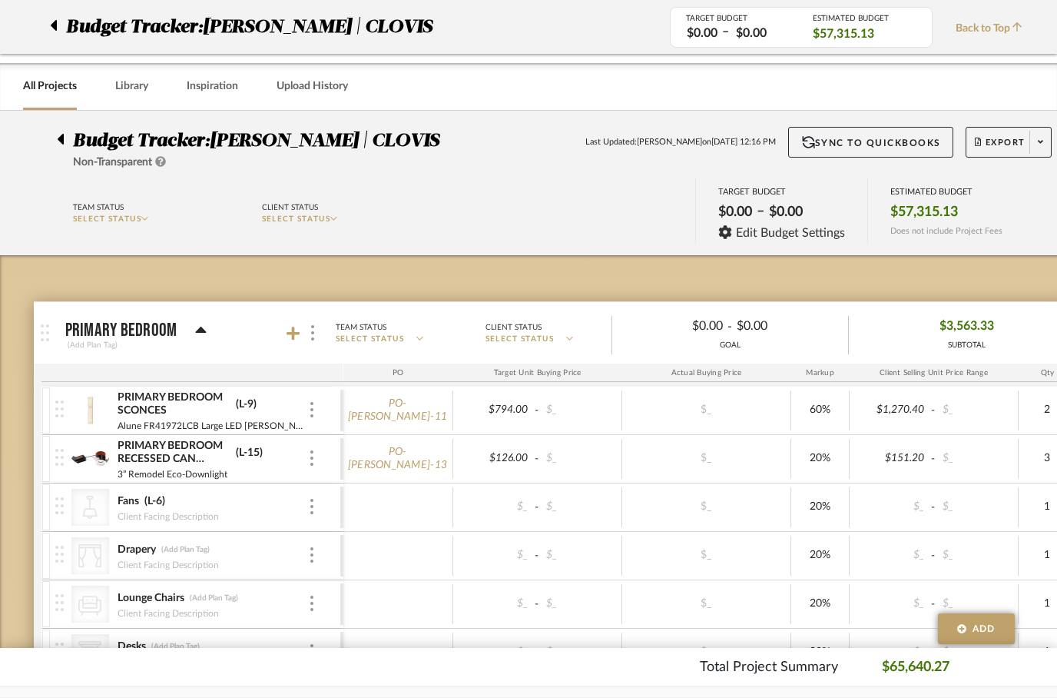
scroll to position [805, 49]
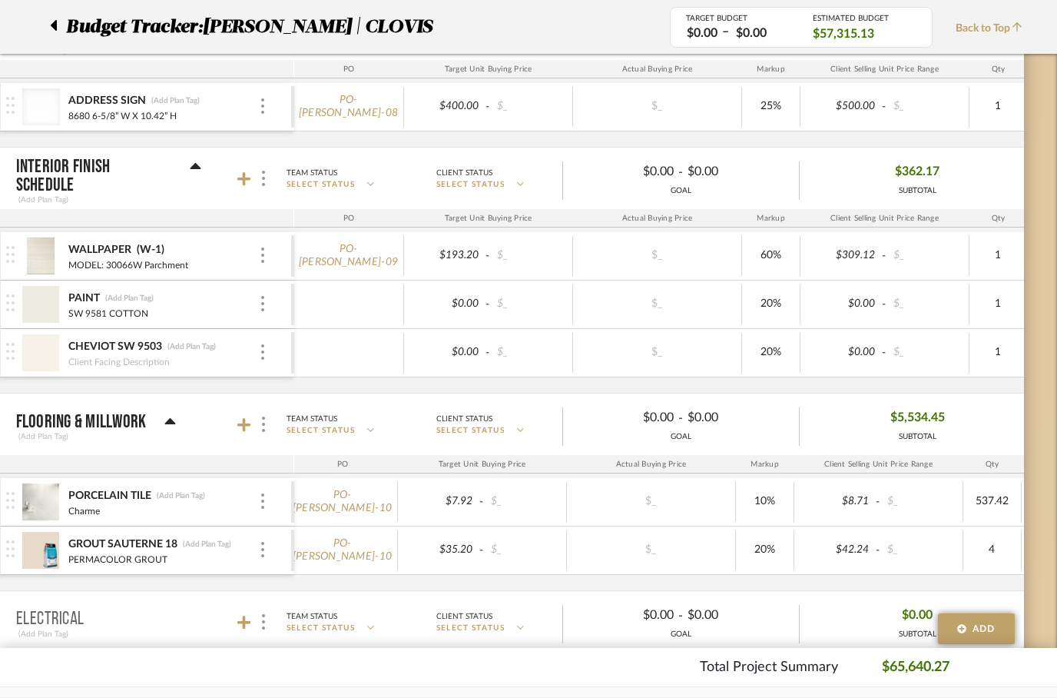
click at [222, 304] on div "PAINT (Add Plan Tag)" at bounding box center [163, 298] width 191 height 15
click at [136, 300] on div "(Add Plan Tag)" at bounding box center [129, 298] width 50 height 11
type input "P-1"
click at [192, 346] on div "(Add Plan Tag)" at bounding box center [192, 346] width 50 height 11
type input "P-2"
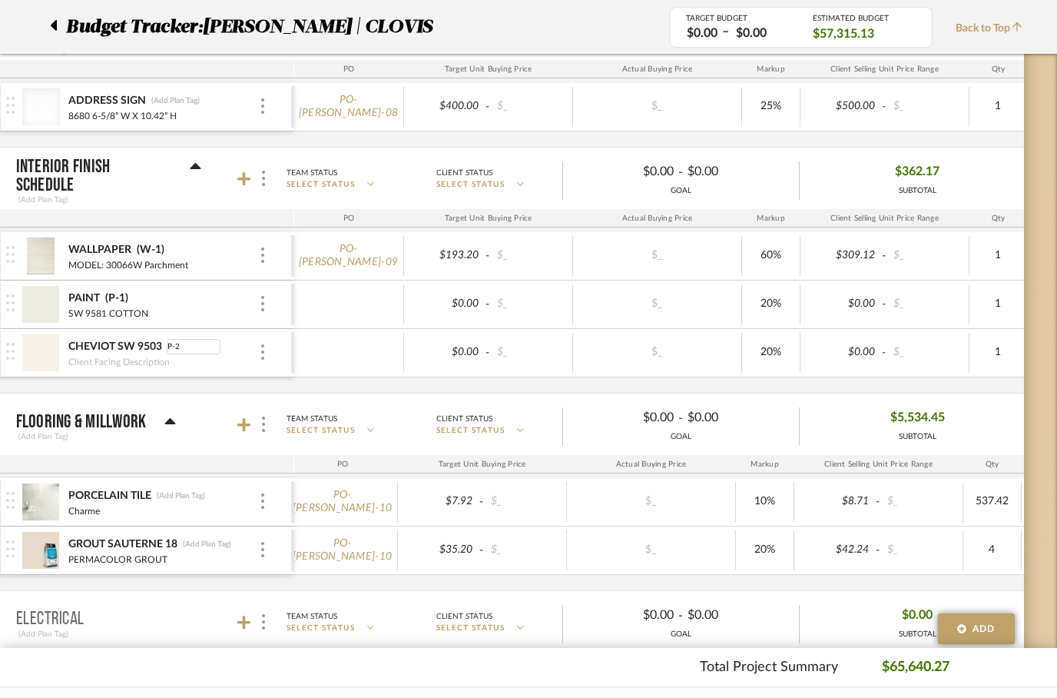
click at [354, 363] on div at bounding box center [349, 353] width 110 height 40
click at [170, 427] on icon at bounding box center [170, 422] width 12 height 18
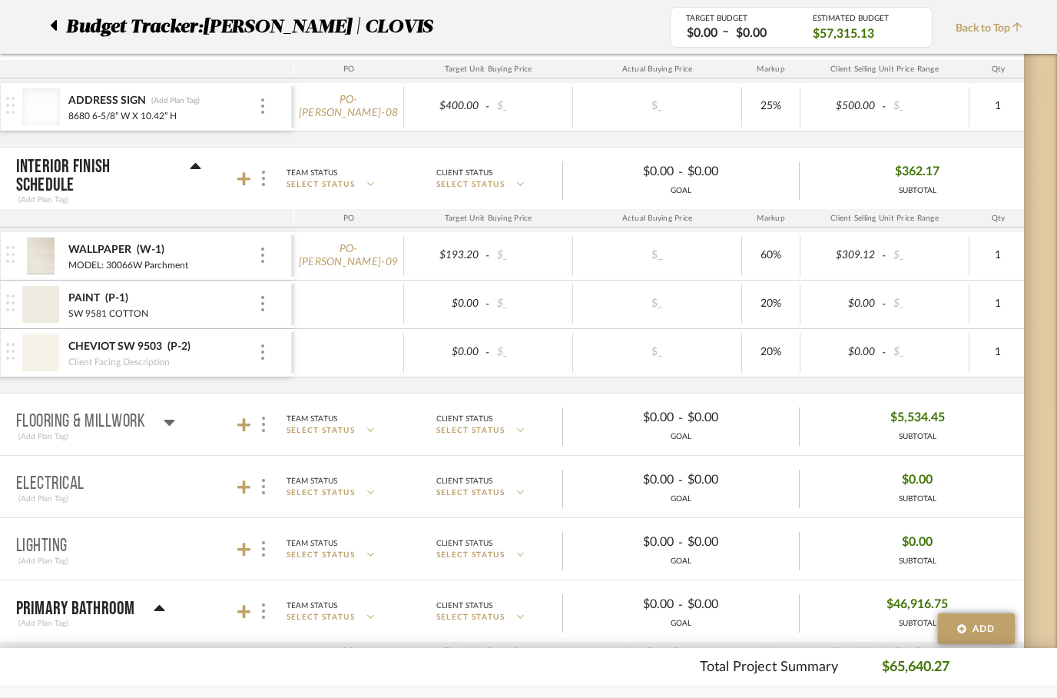
click at [169, 430] on div "(Add Plan Tag)" at bounding box center [96, 436] width 160 height 14
click at [255, 424] on div at bounding box center [263, 424] width 16 height 21
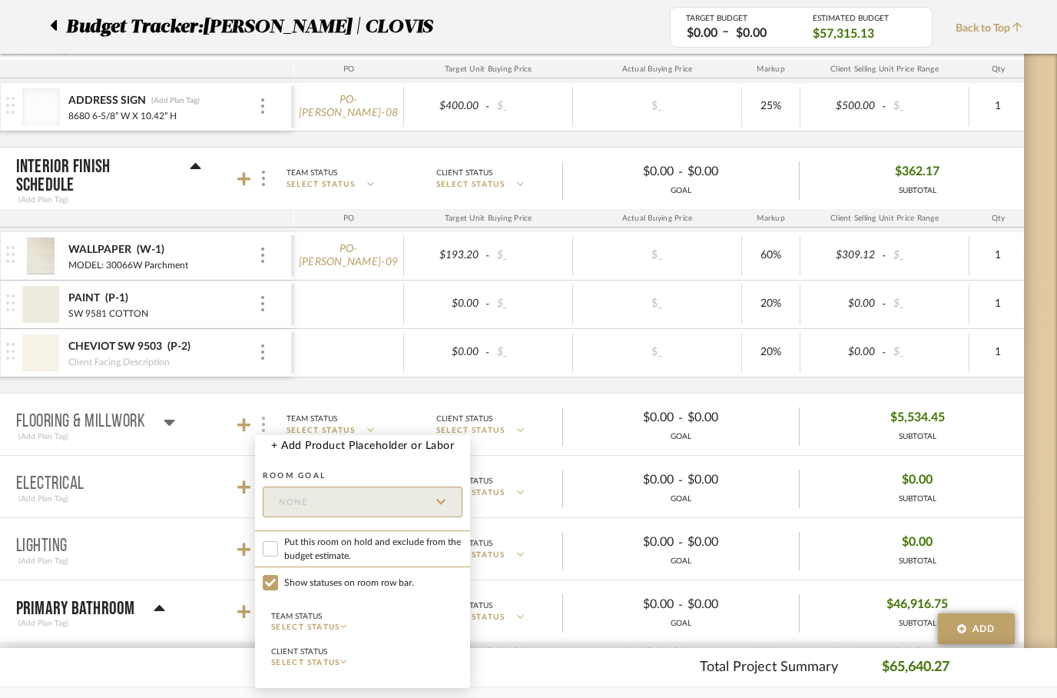
checkbox input "false"
click at [178, 418] on div at bounding box center [528, 349] width 1057 height 698
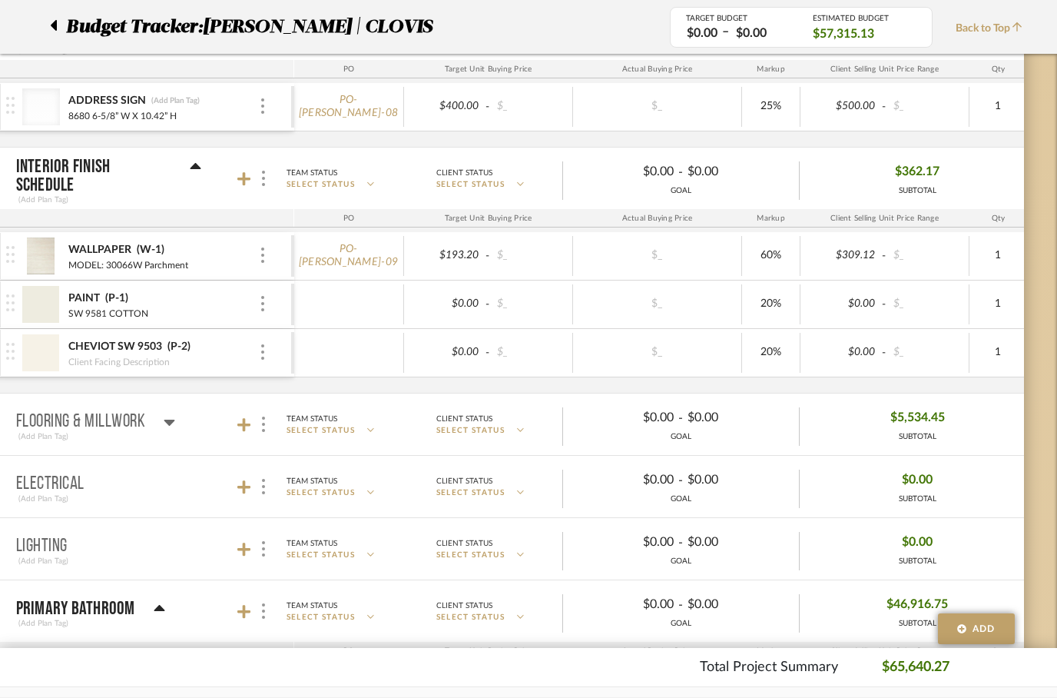
click at [171, 422] on icon at bounding box center [169, 422] width 11 height 6
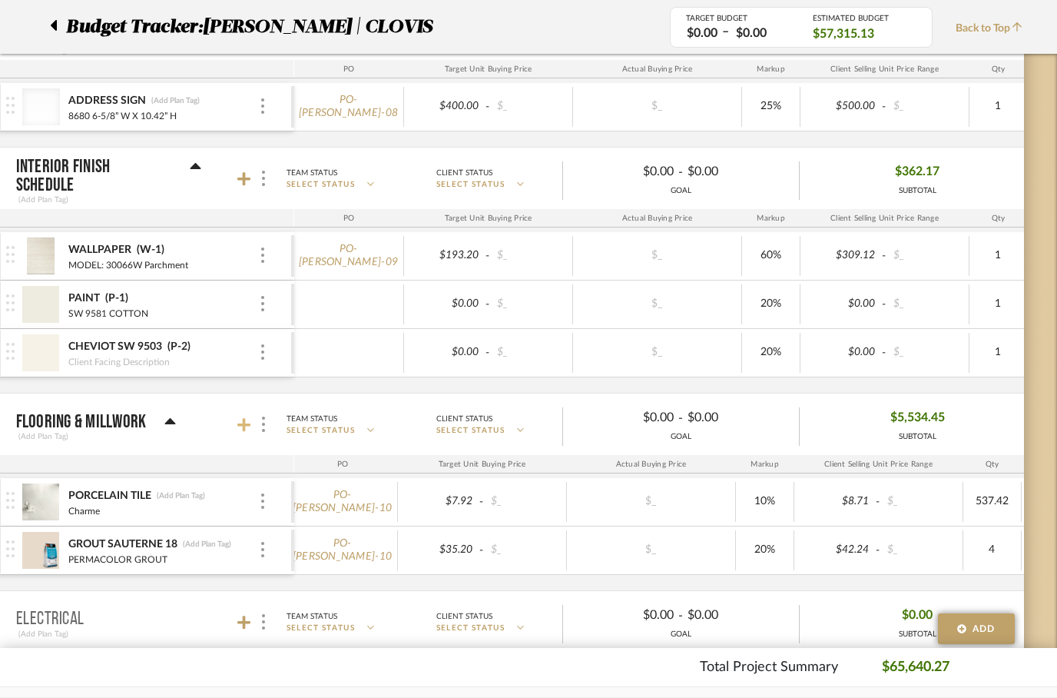
click at [247, 426] on icon at bounding box center [244, 425] width 14 height 14
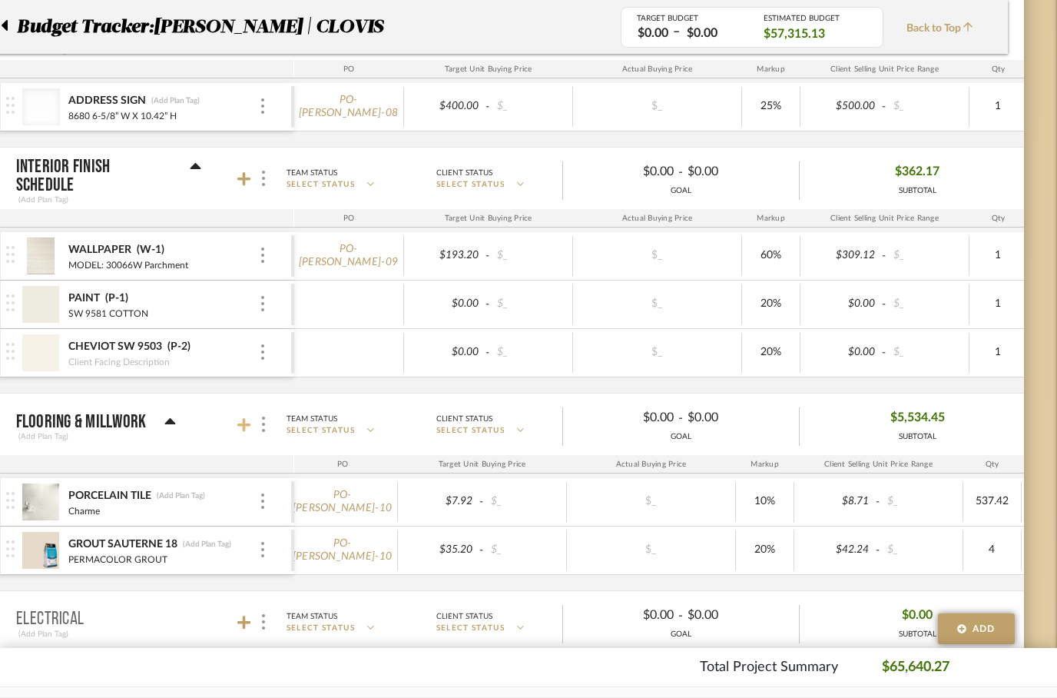
scroll to position [0, 0]
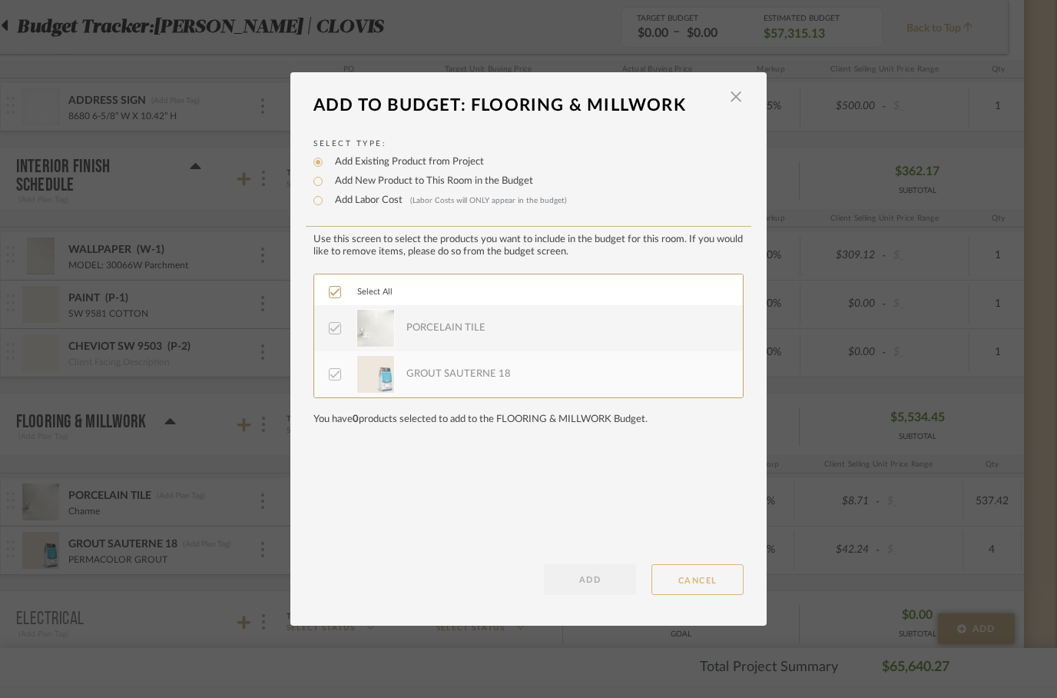
click at [694, 571] on button "CANCEL" at bounding box center [697, 579] width 92 height 31
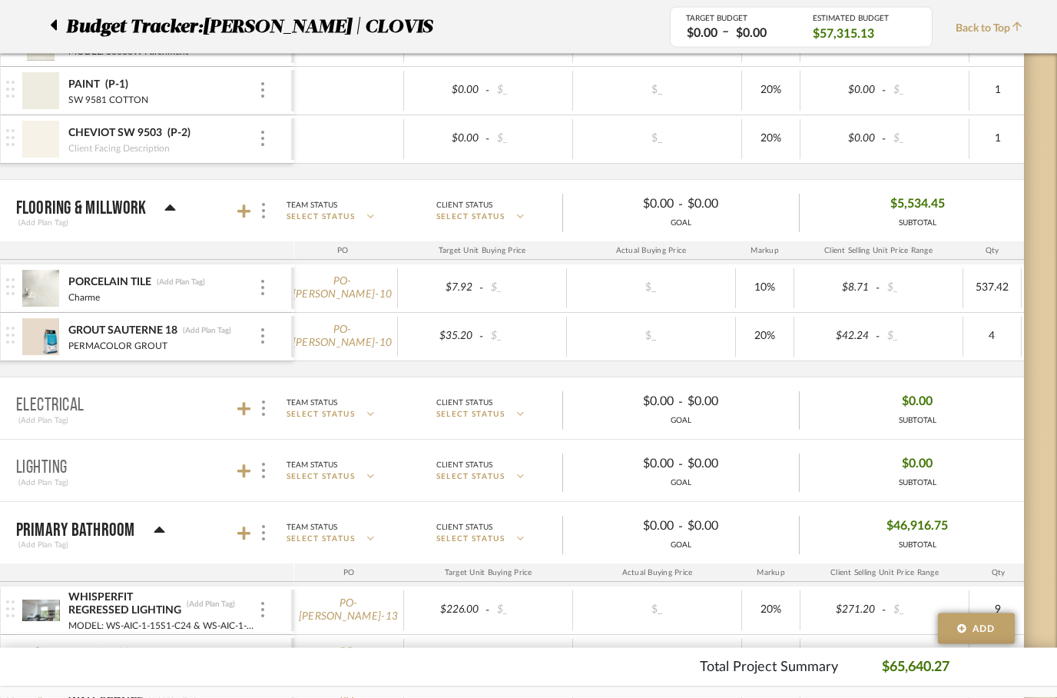
scroll to position [1019, 49]
click at [250, 468] on icon at bounding box center [244, 470] width 14 height 15
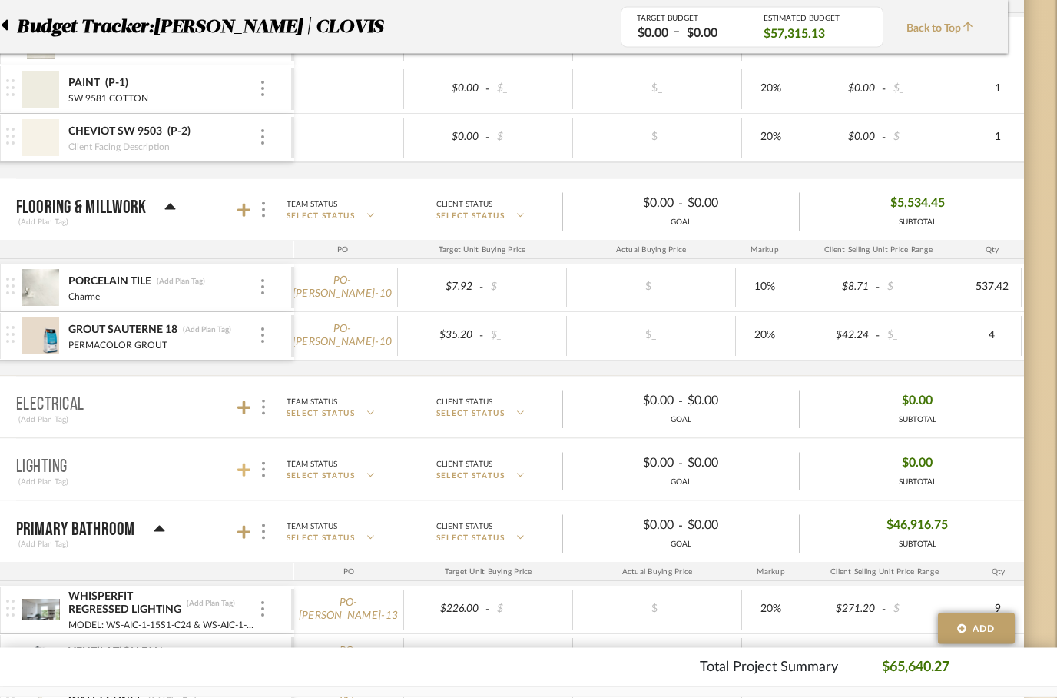
scroll to position [0, 0]
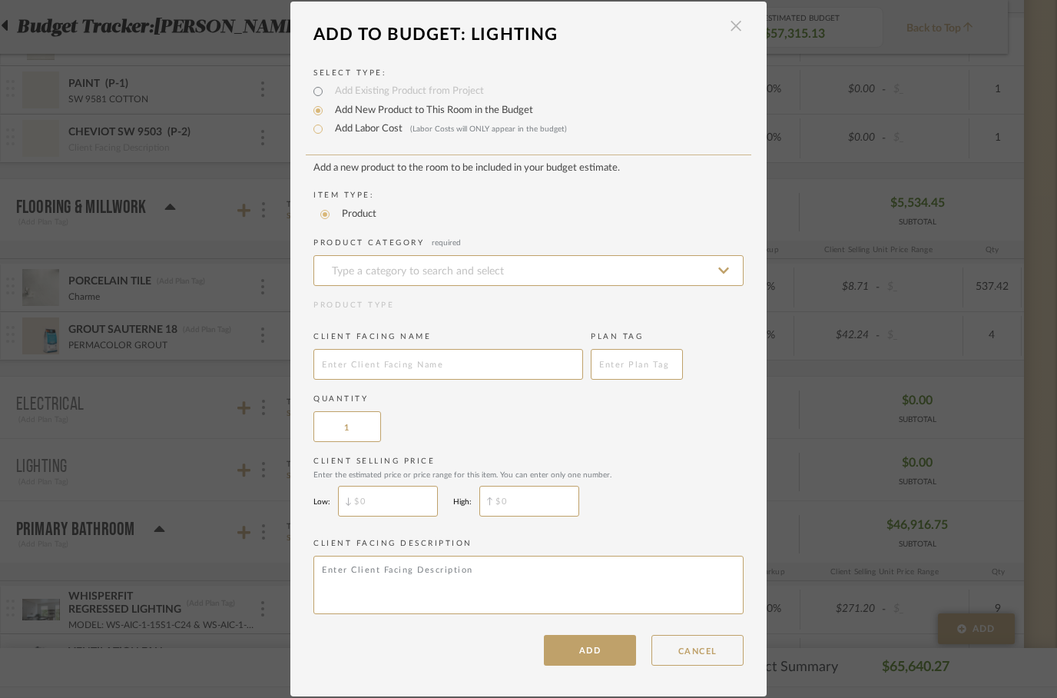
click at [737, 33] on span "button" at bounding box center [736, 26] width 31 height 31
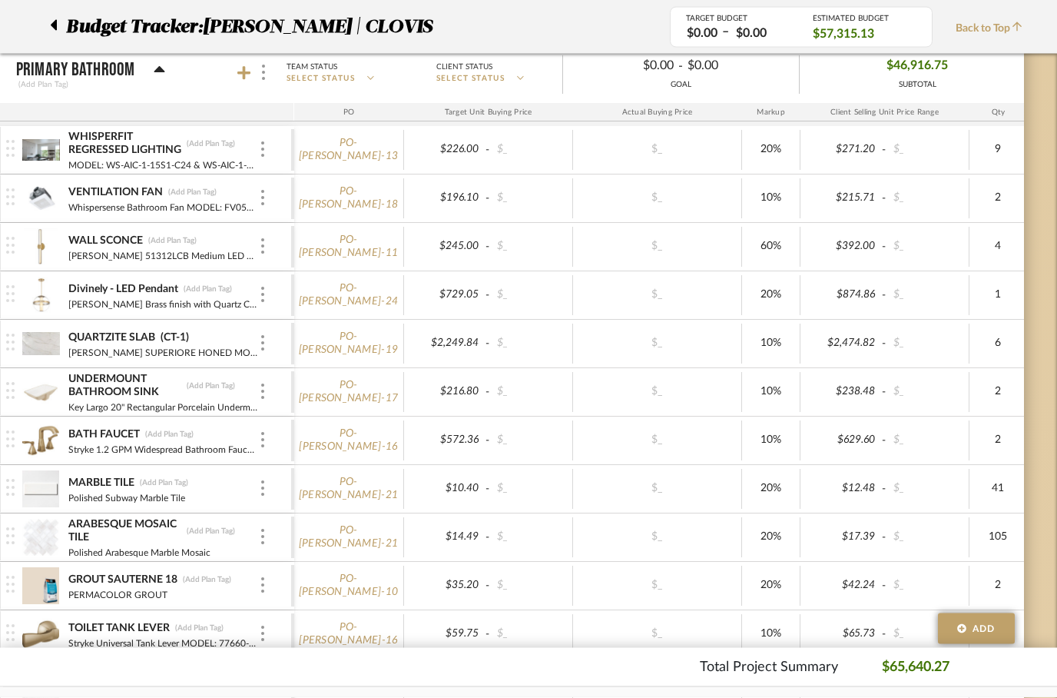
scroll to position [1480, 49]
click at [214, 145] on div "(Add Plan Tag)" at bounding box center [211, 143] width 50 height 11
type input "L-3"
click at [194, 193] on div "(Add Plan Tag)" at bounding box center [192, 191] width 50 height 11
type input "L-7"
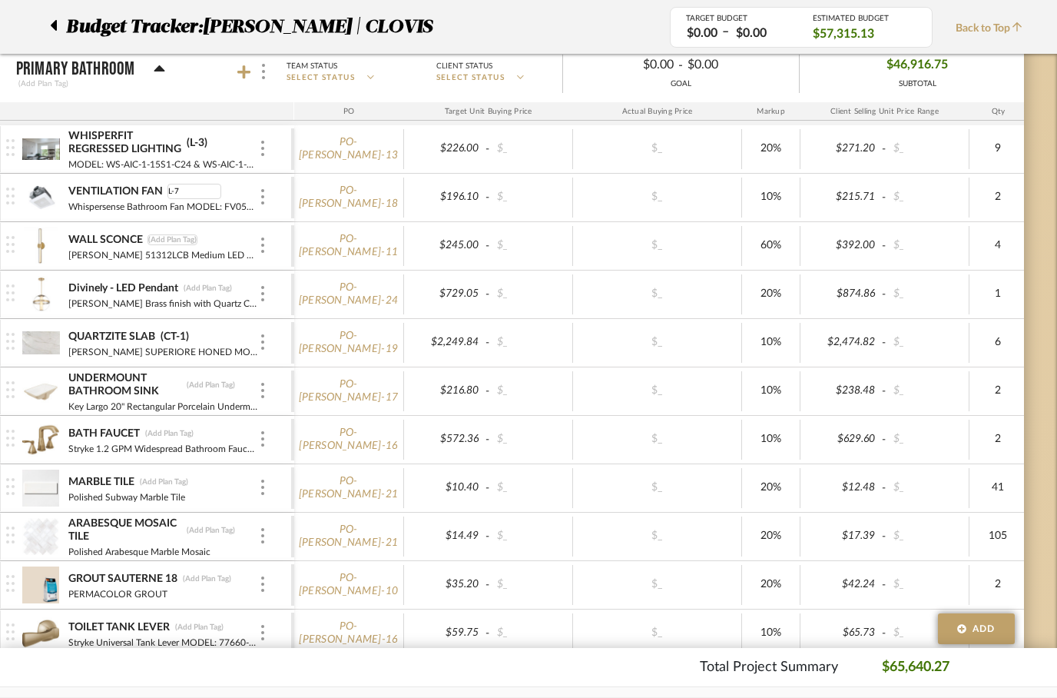
click at [181, 234] on div "(Add Plan Tag)" at bounding box center [172, 239] width 50 height 11
type input "L-1"
click at [209, 284] on div "(Add Plan Tag)" at bounding box center [208, 288] width 50 height 11
type input "L-2"
click at [217, 381] on div "(Add Plan Tag)" at bounding box center [211, 385] width 50 height 11
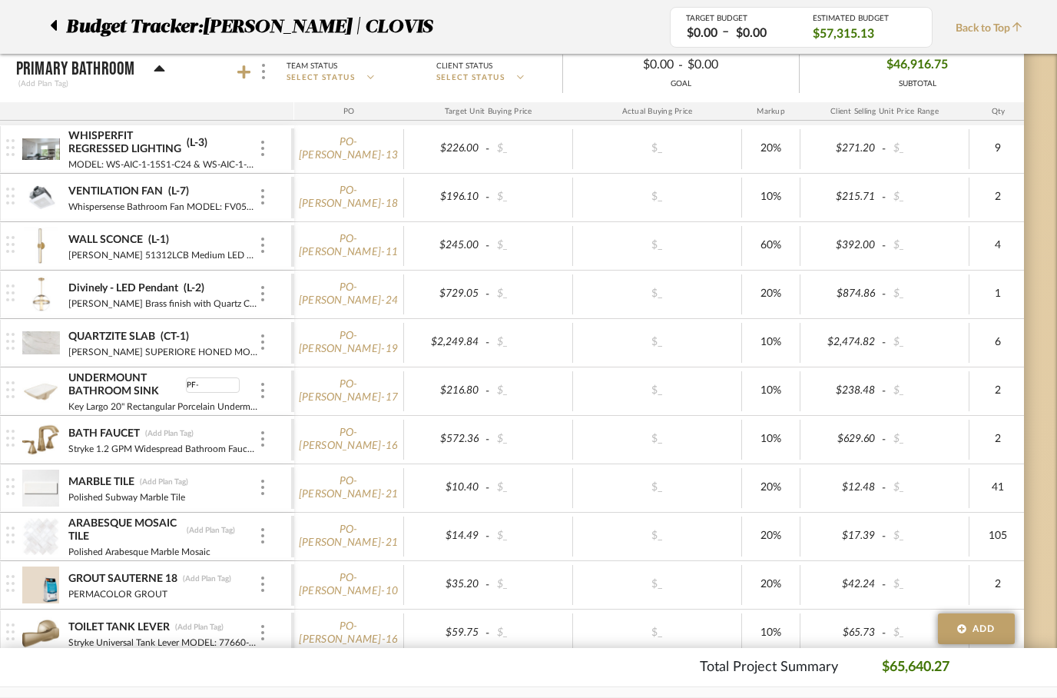
type input "PF-1"
click at [168, 430] on div "(Add Plan Tag)" at bounding box center [169, 433] width 50 height 11
type input "PF-2"
click at [164, 484] on div "(Add Plan Tag)" at bounding box center [164, 481] width 50 height 11
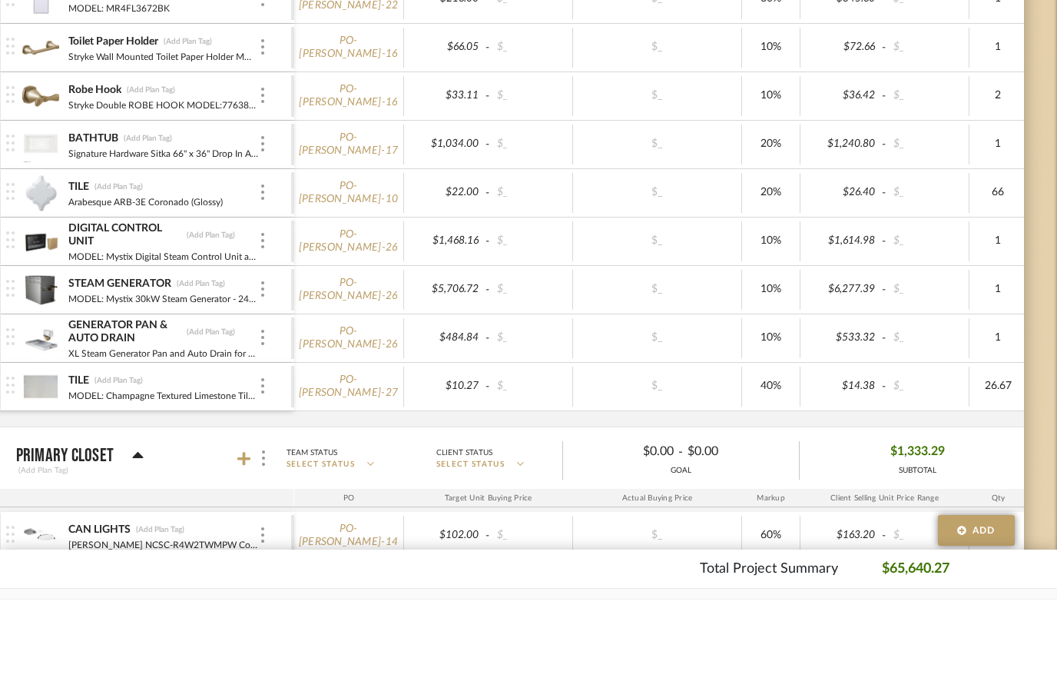
scroll to position [2790, 49]
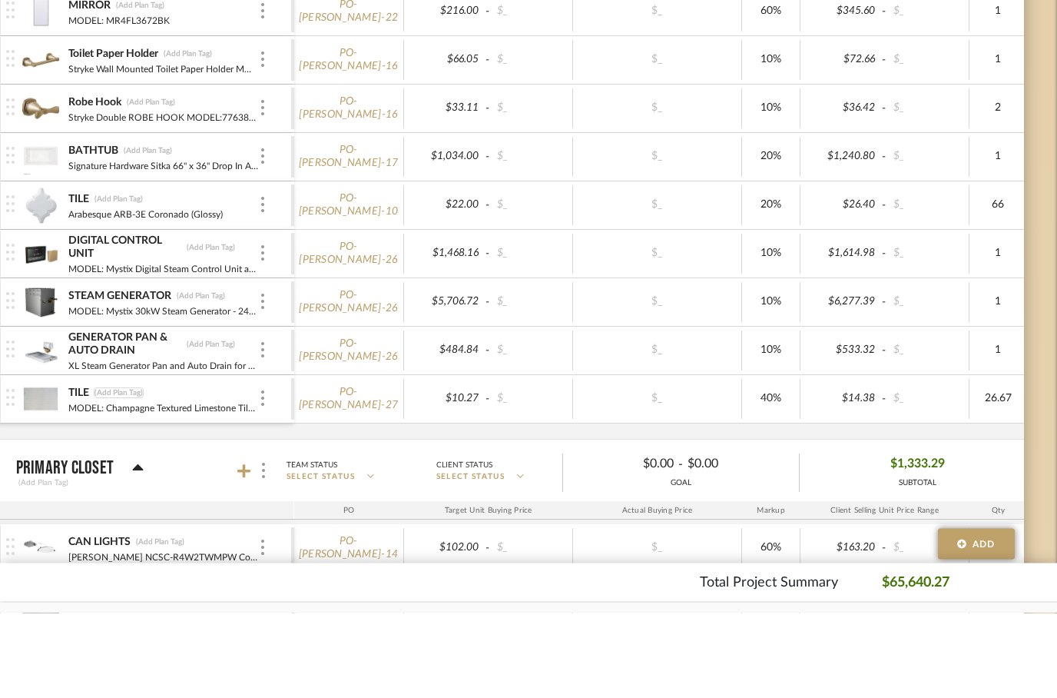
click at [115, 472] on div "(Add Plan Tag)" at bounding box center [119, 477] width 50 height 11
type input "T-1"
click at [121, 279] on div "(Add Plan Tag)" at bounding box center [119, 284] width 50 height 11
type input "T-2"
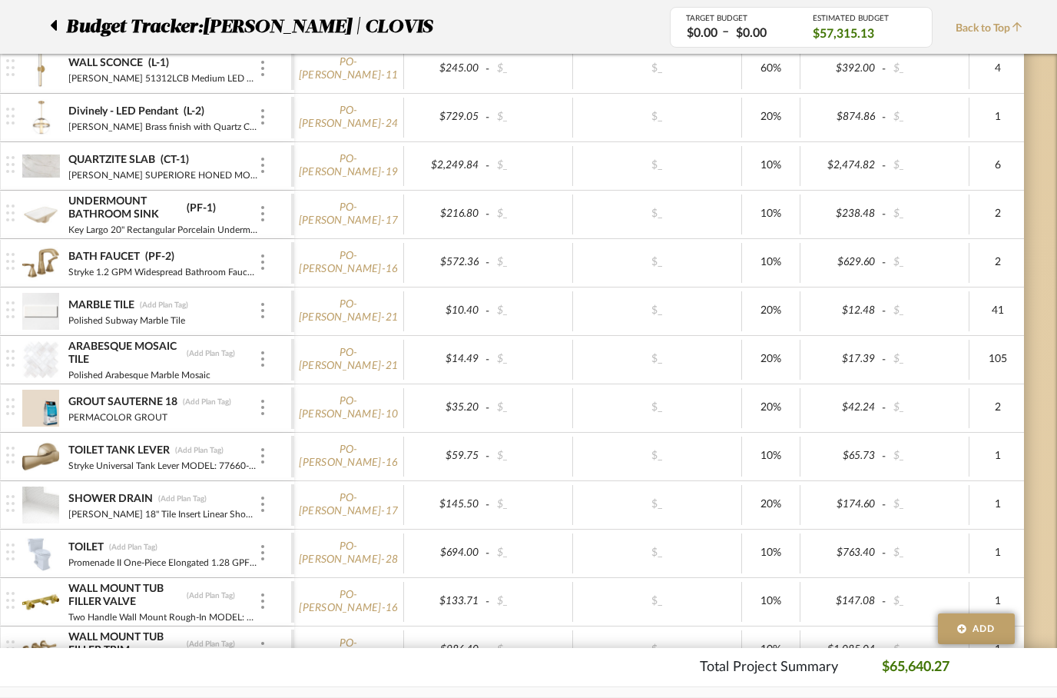
scroll to position [1638, 49]
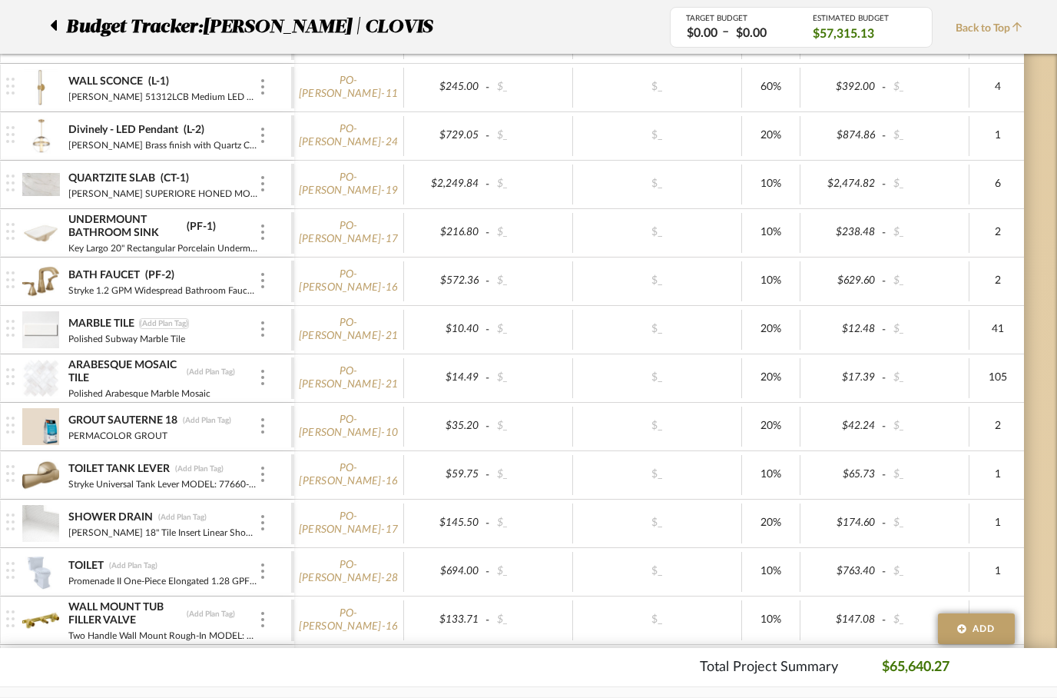
click at [162, 320] on div "(Add Plan Tag)" at bounding box center [164, 323] width 50 height 11
type input "T-3"
click at [216, 375] on div "(Add Plan Tag)" at bounding box center [211, 371] width 50 height 11
type input "T-4"
click at [212, 419] on div "(Add Plan Tag)" at bounding box center [207, 420] width 50 height 11
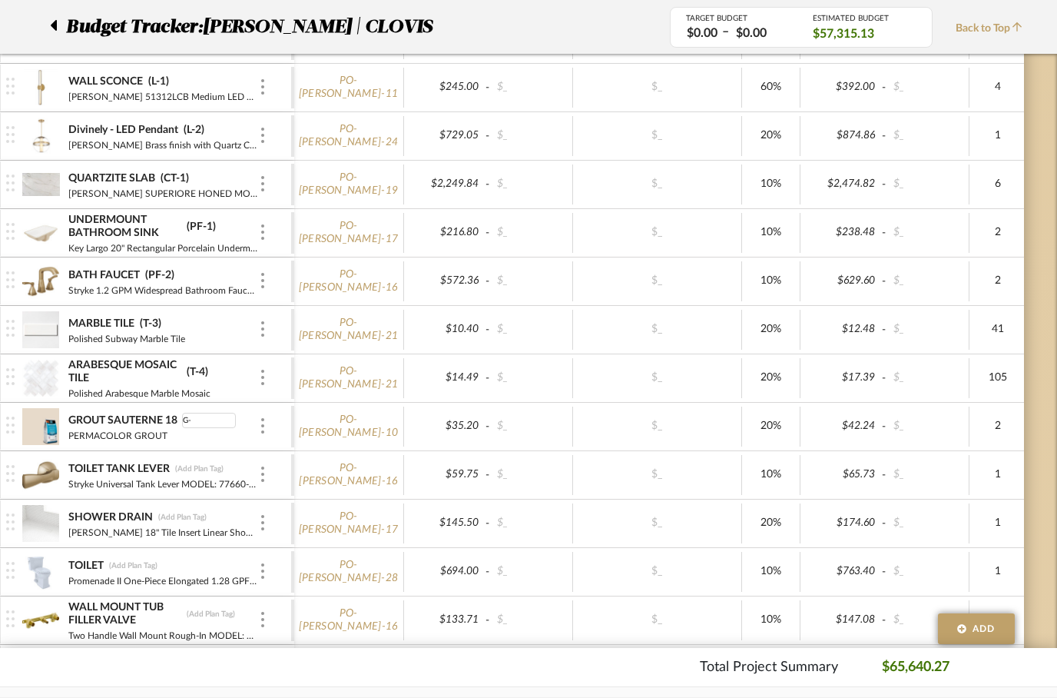
type input "G-1"
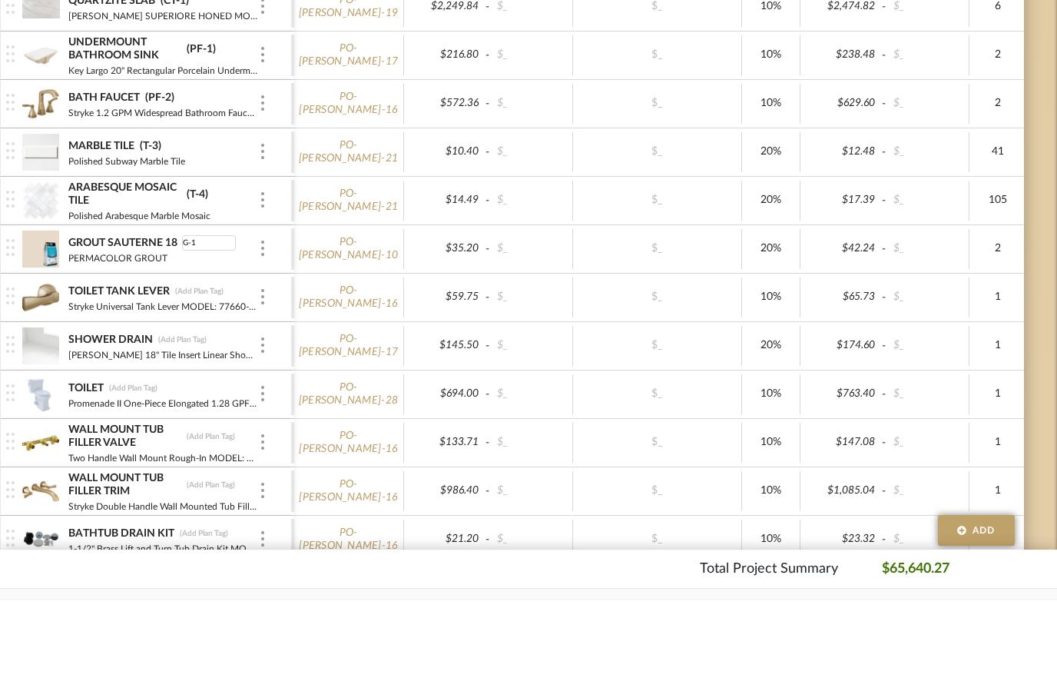
scroll to position [1735, 49]
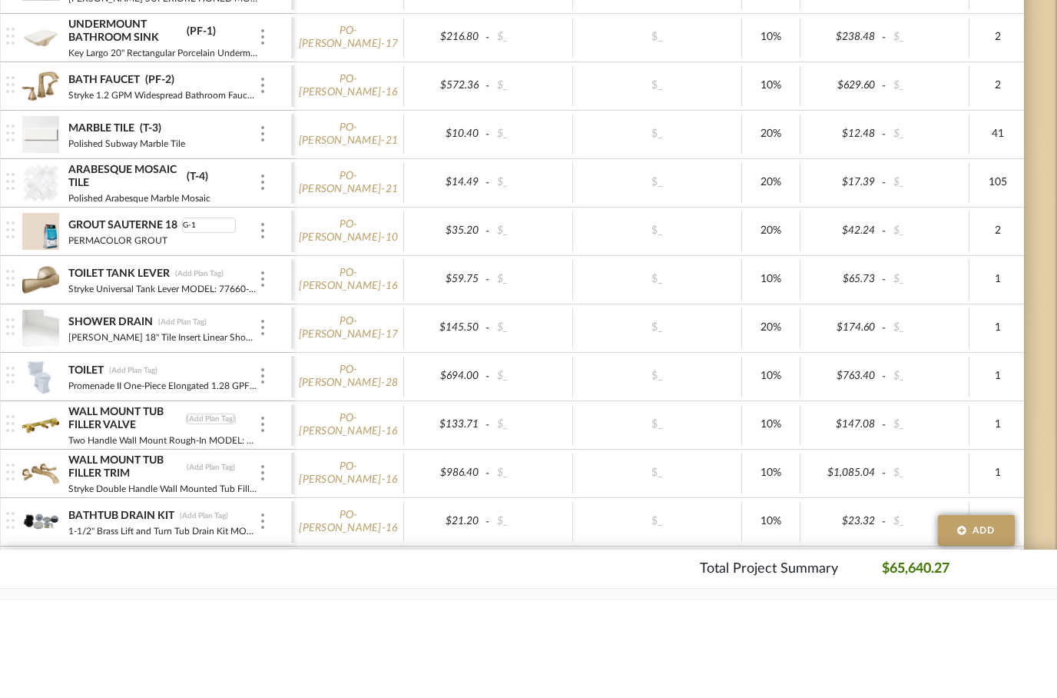
click at [204, 512] on div "(Add Plan Tag)" at bounding box center [211, 517] width 50 height 11
type input "PF-4"
click at [224, 560] on div "(Add Plan Tag)" at bounding box center [211, 565] width 50 height 11
type input "PF-5"
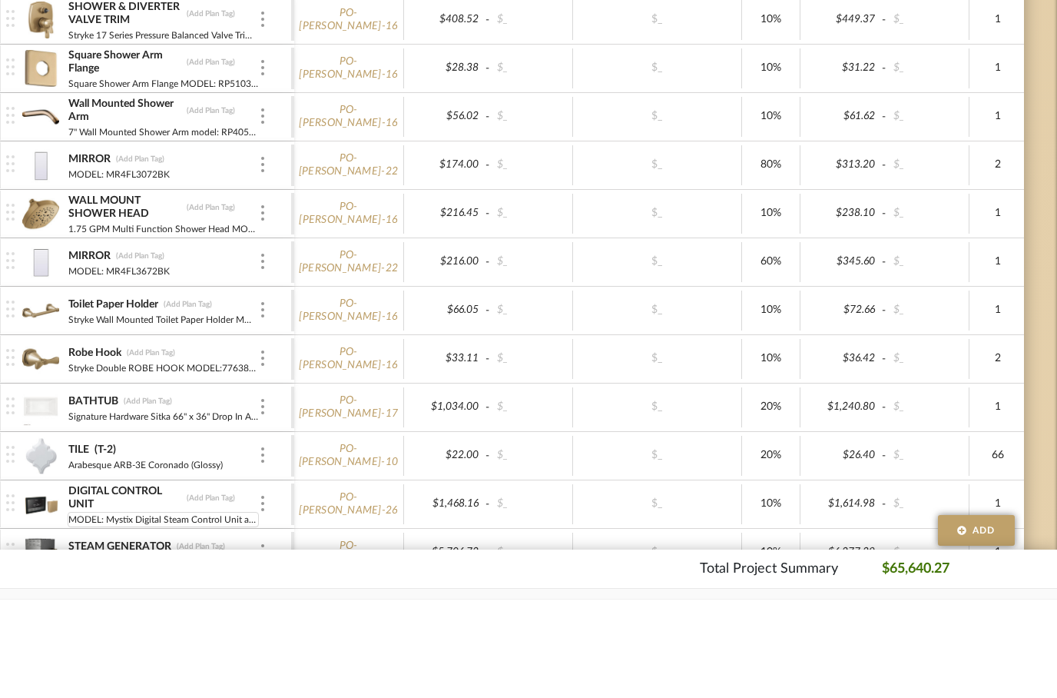
scroll to position [2529, 49]
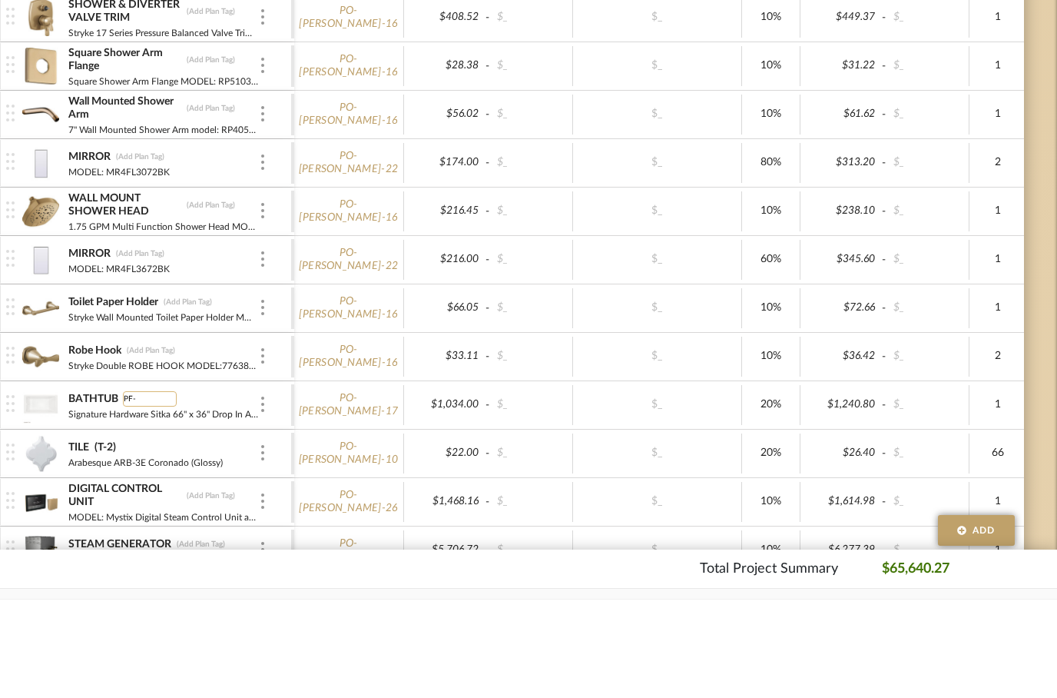
type input "PF-6"
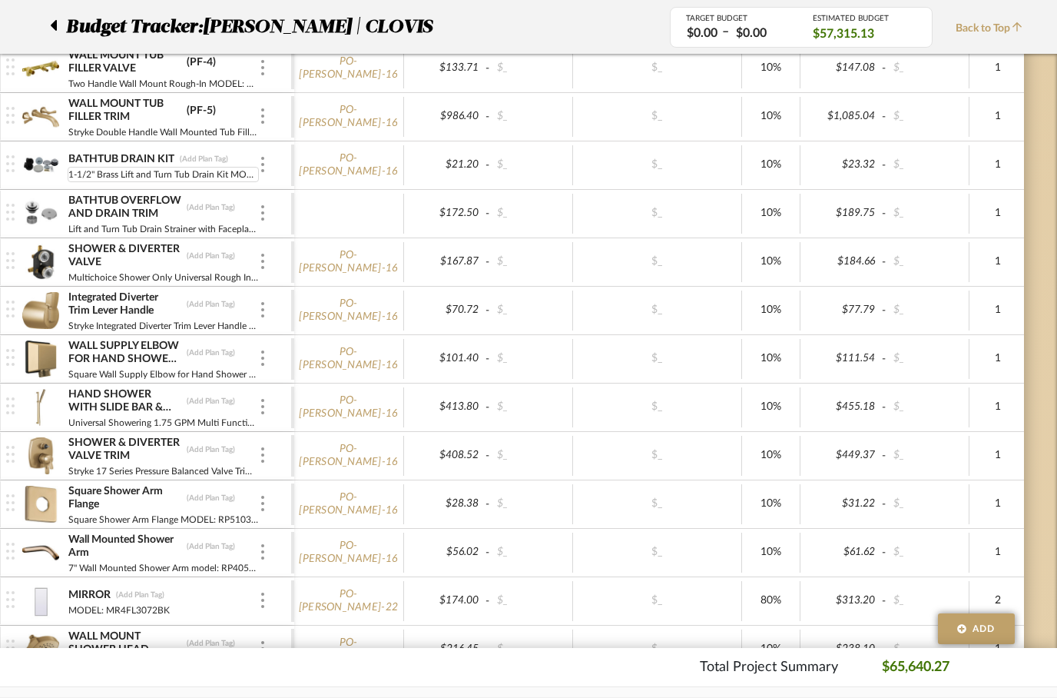
scroll to position [2189, 49]
type input "PF-7"
type input "PF-8"
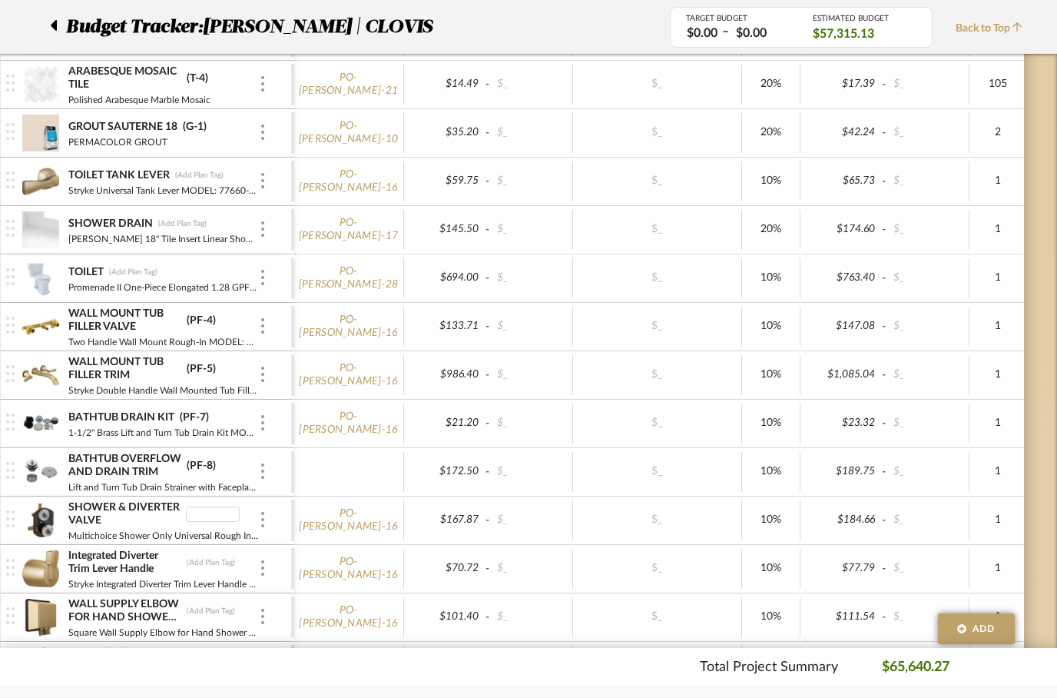
scroll to position [1911, 49]
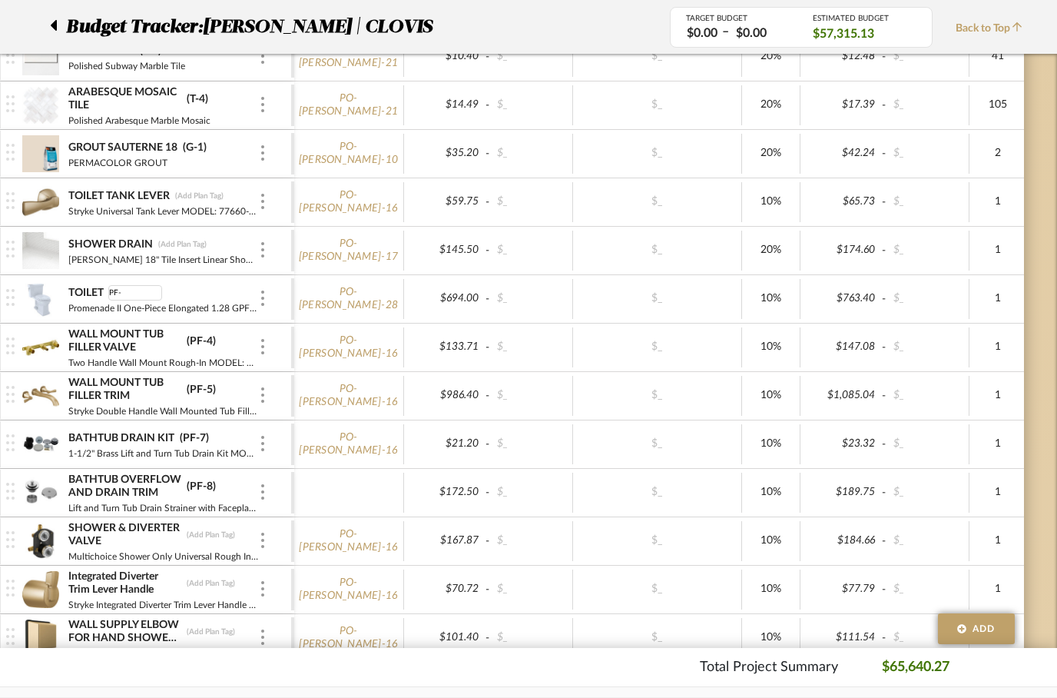
type input "PF-9"
type input "PF-10"
type input "PF-11"
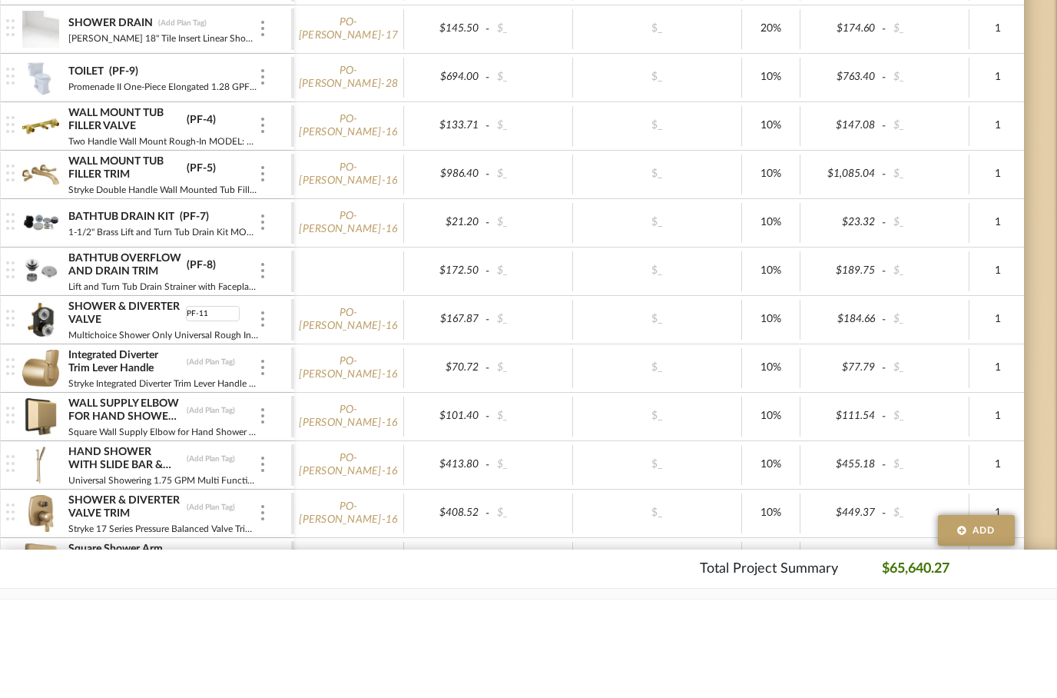
scroll to position [2038, 49]
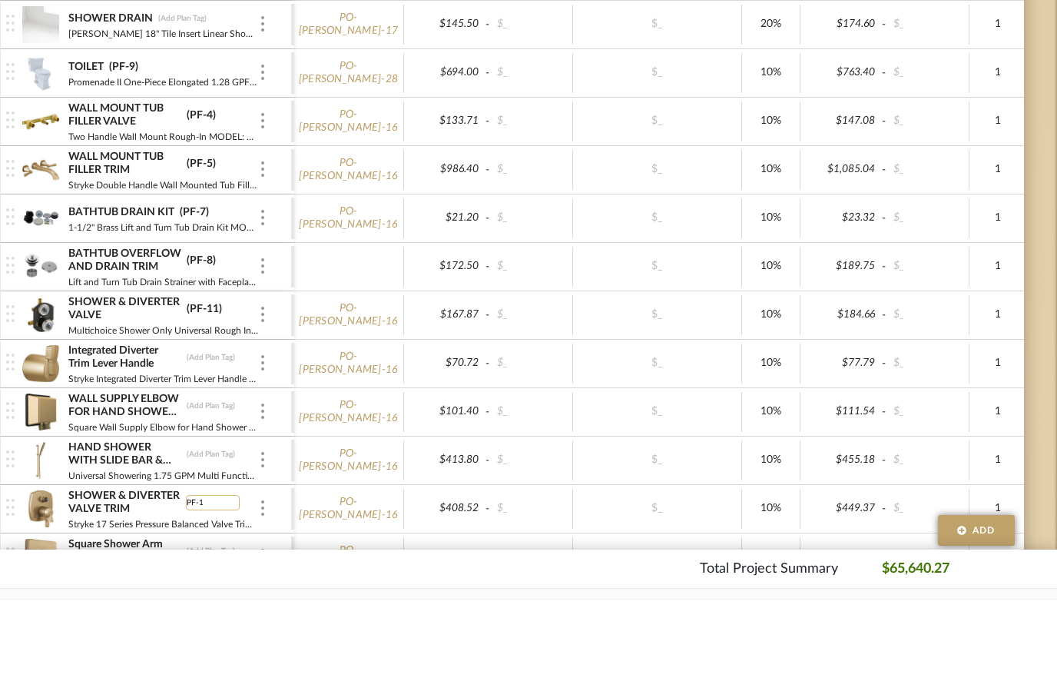
type input "PF-12"
type input "PF-13"
type input "PF-14"
type input "PF-15"
type input "PF-16"
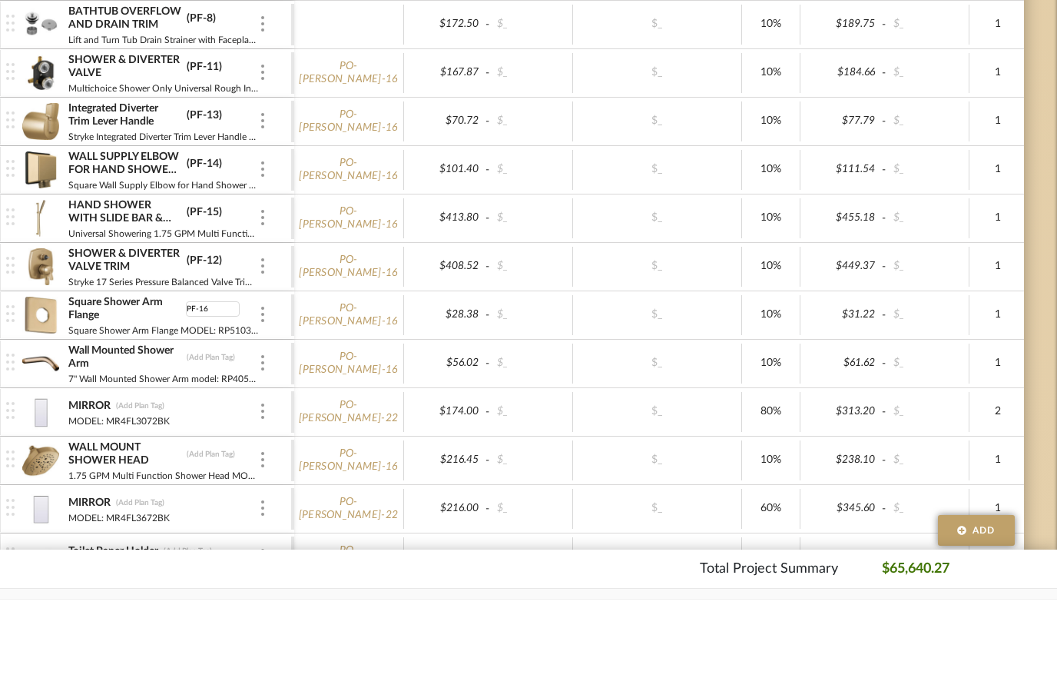
scroll to position [2280, 49]
type input "PF-17"
type input "PF-18"
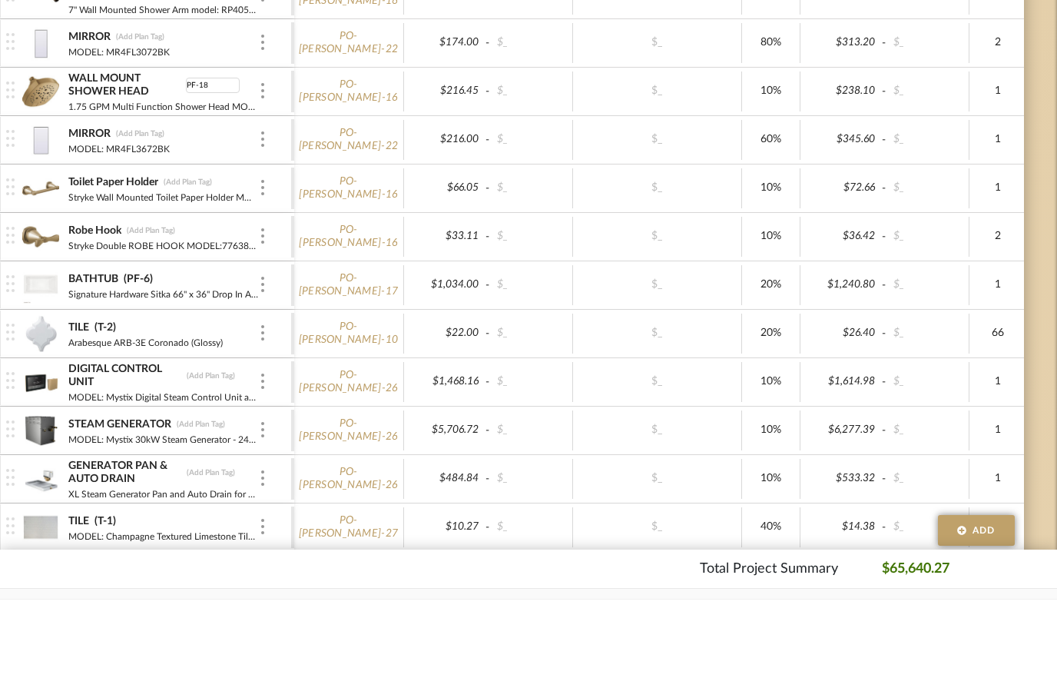
scroll to position [2658, 49]
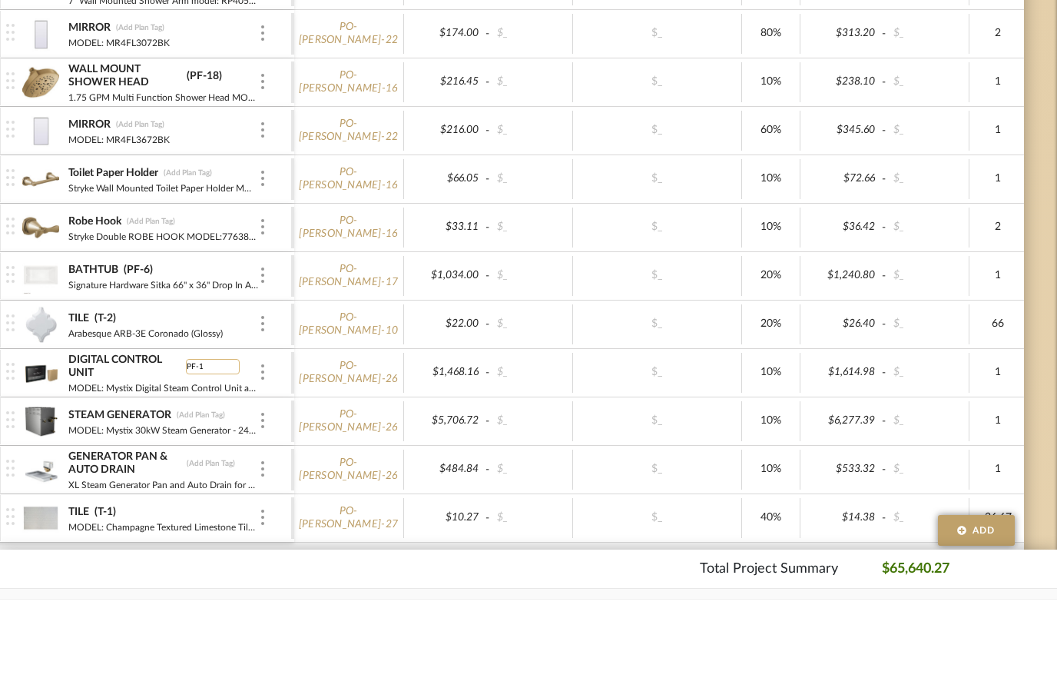
type input "PF-19"
type input "PF-20"
type input "PF-21"
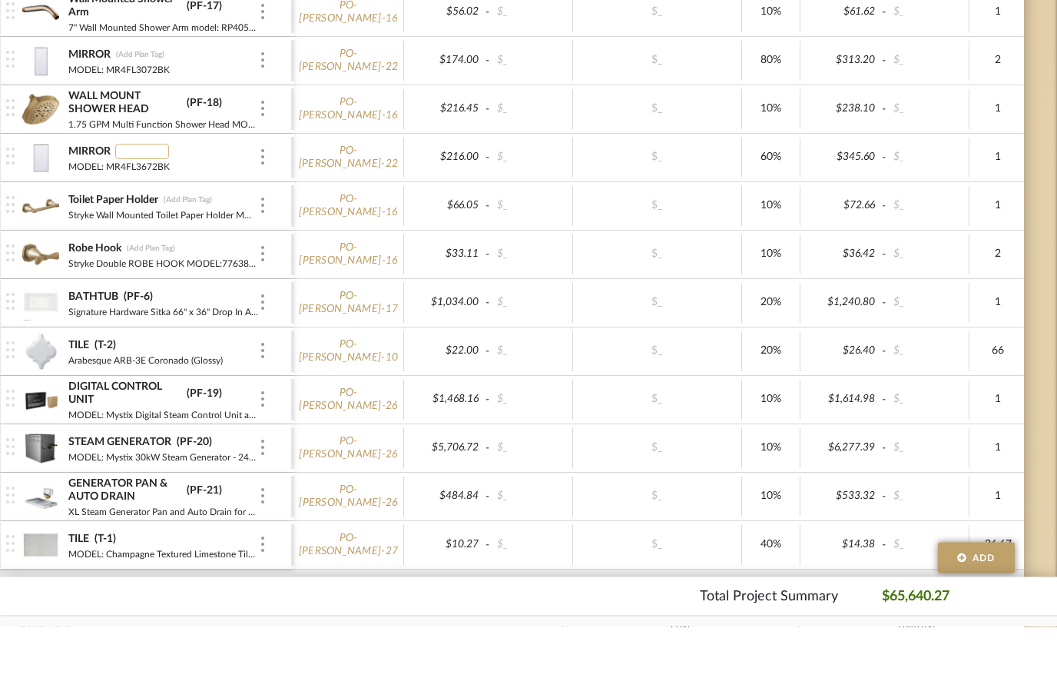
type input "P"
type input "AC-1"
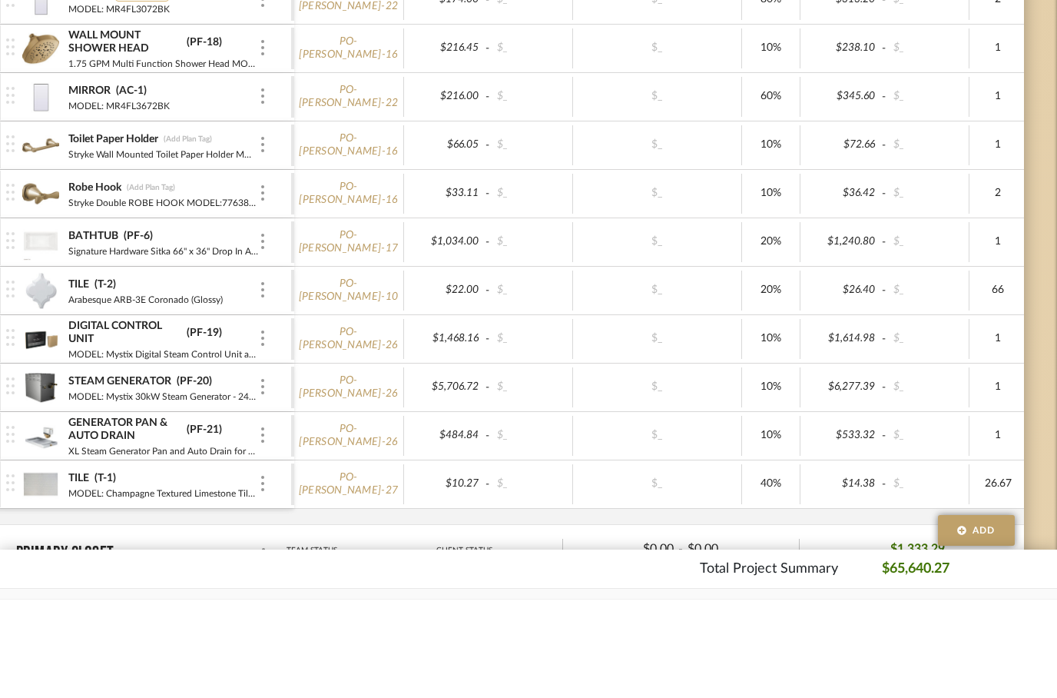
scroll to position [2484, 49]
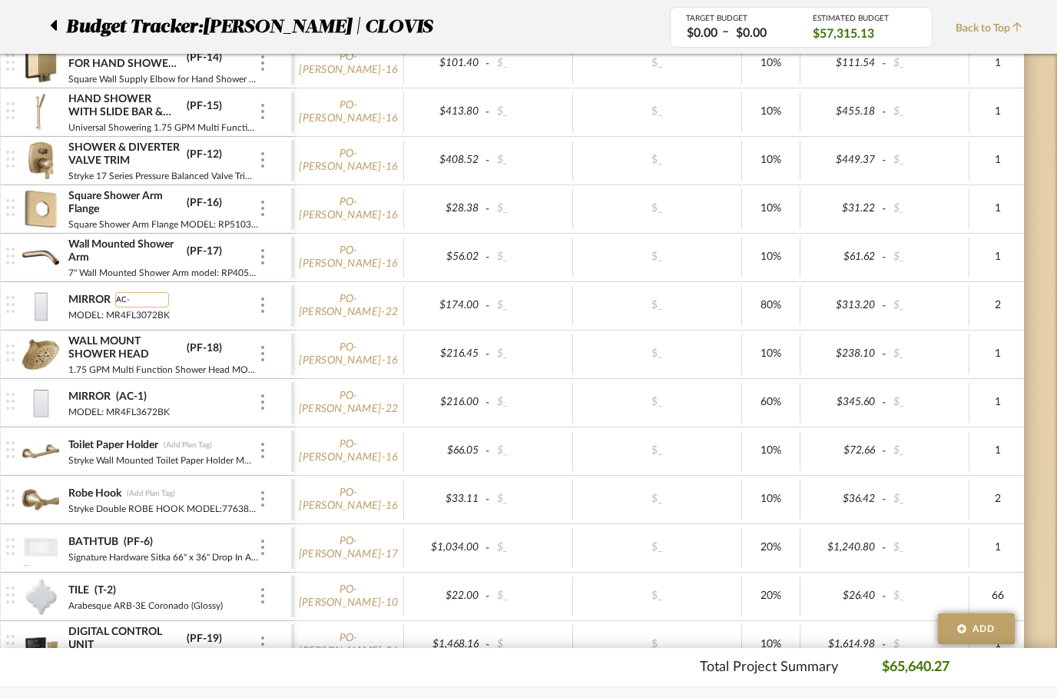
type input "AC-2"
type input "AC-3"
type input "AC-5"
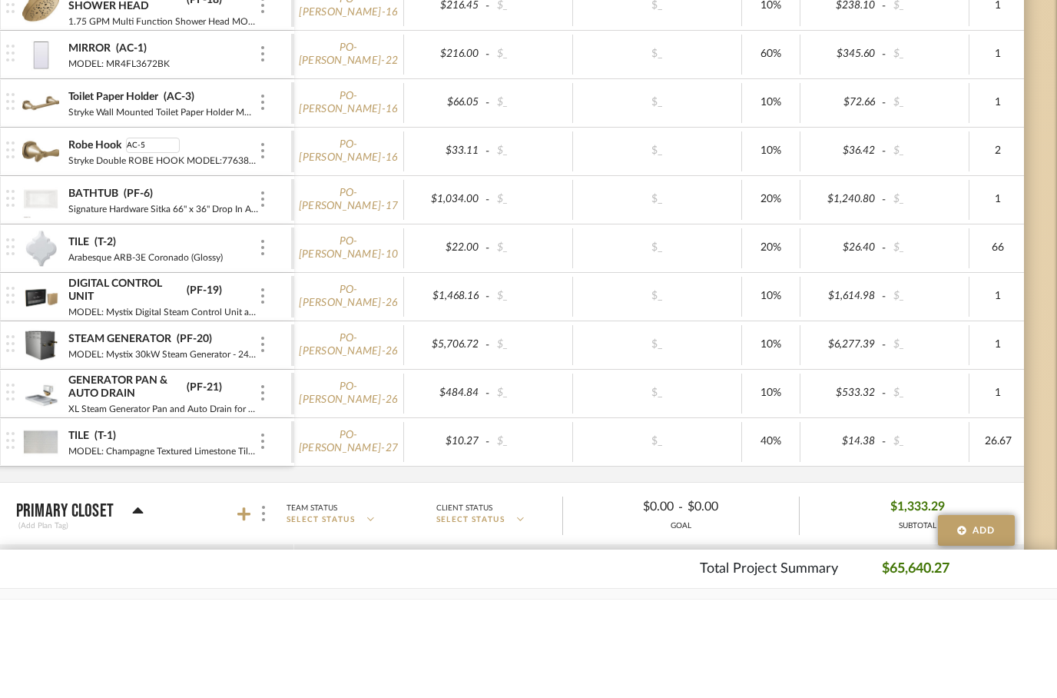
scroll to position [2735, 49]
click at [220, 333] on div "TILE (T-2)" at bounding box center [163, 340] width 191 height 15
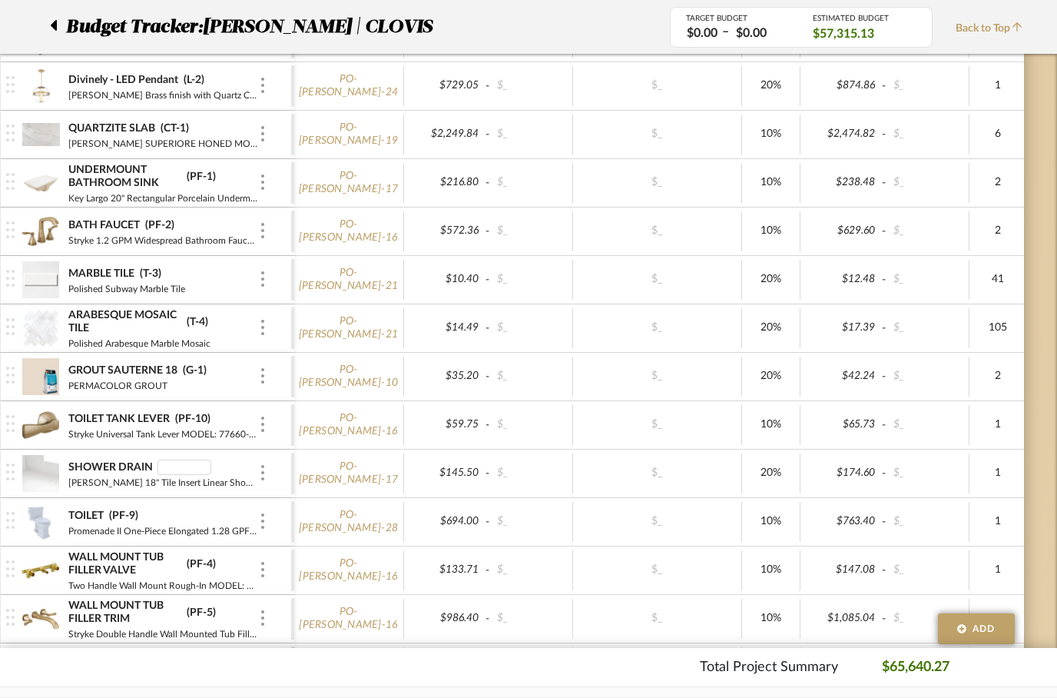
scroll to position [1685, 49]
type input "PF-3"
click at [222, 295] on div "MARBLE TILE (T-3) Polished Subway Marble Tile" at bounding box center [163, 282] width 191 height 48
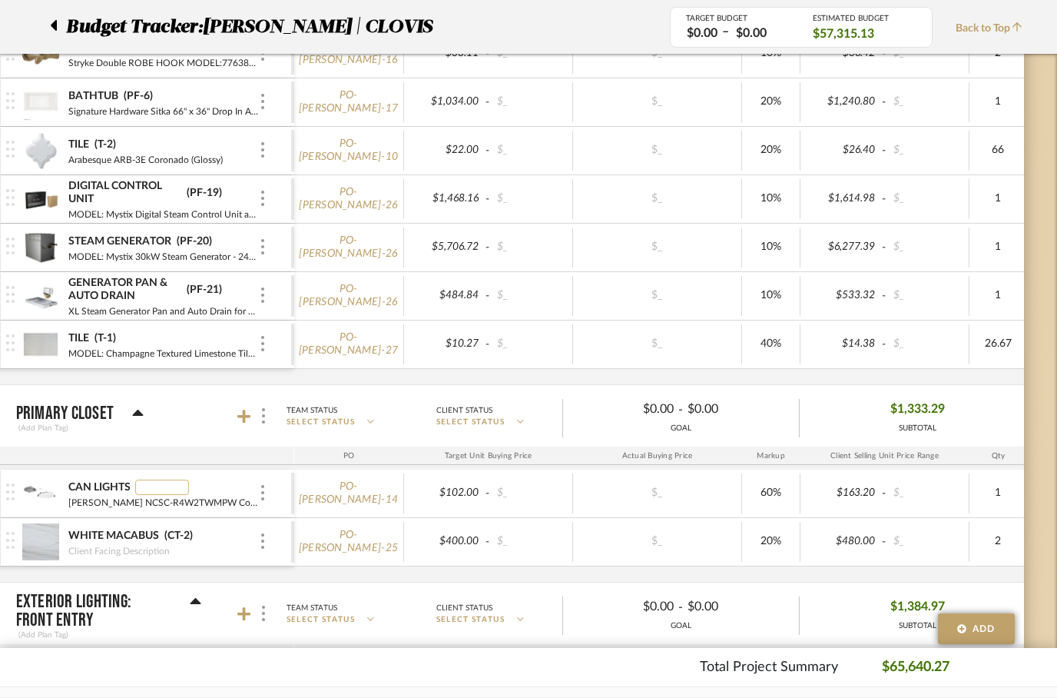
scroll to position [2929, 49]
type input "L-5"
click at [234, 534] on div "WHITE MACABUS (CT-2)" at bounding box center [163, 536] width 191 height 15
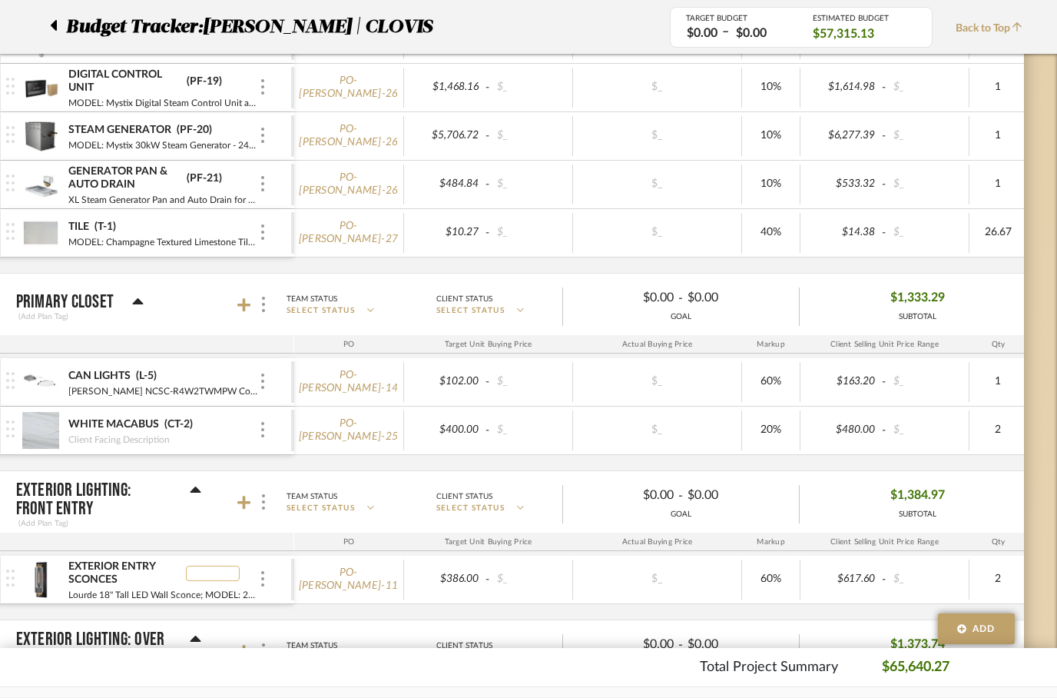
scroll to position [3041, 49]
type input "L-1"
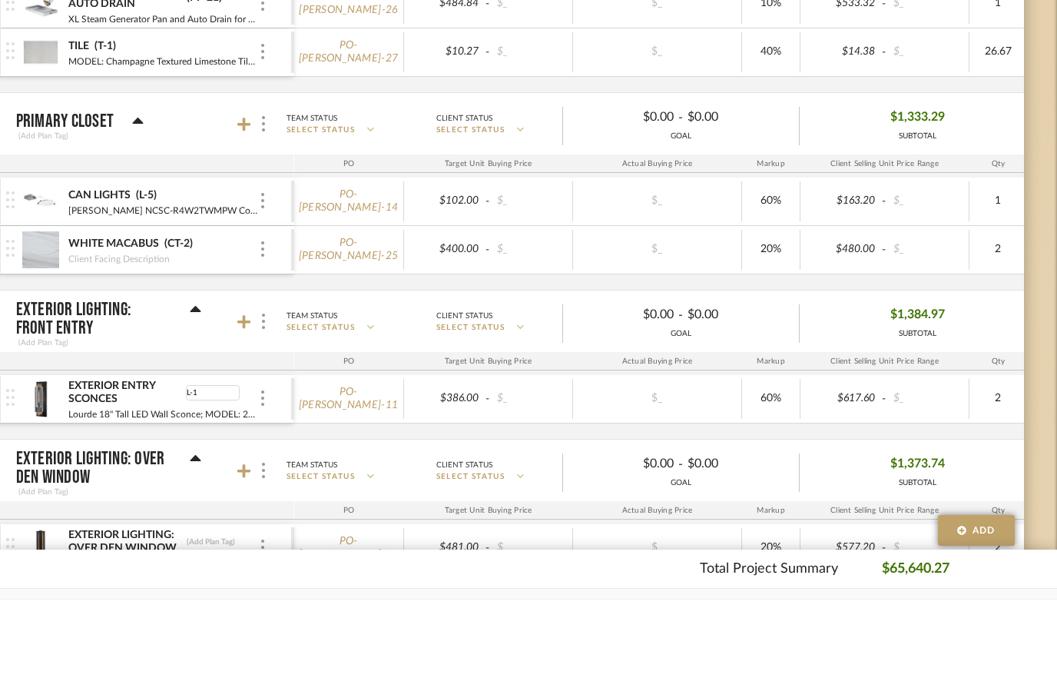
scroll to position [3184, 49]
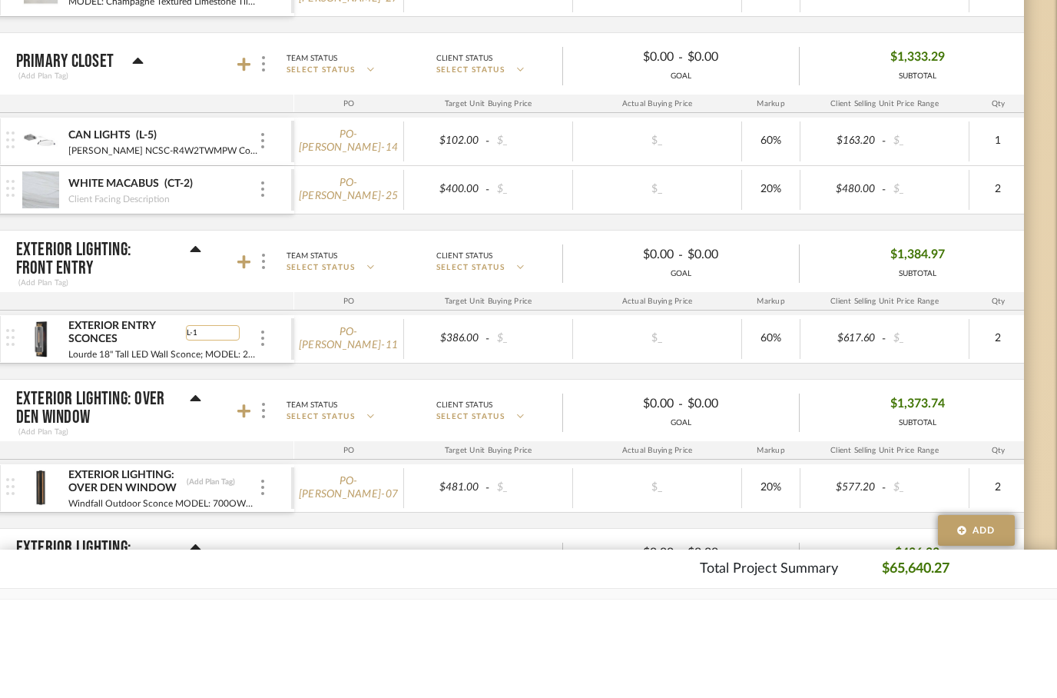
type input "L-10"
type input "L-11"
click at [244, 651] on icon at bounding box center [244, 658] width 14 height 14
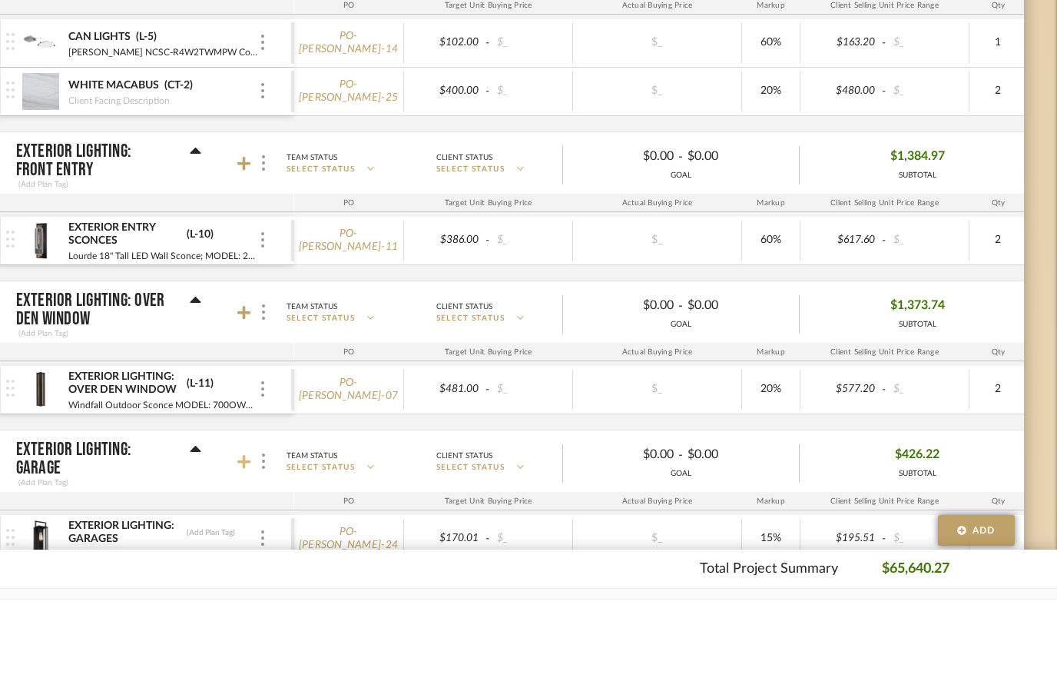
scroll to position [0, 0]
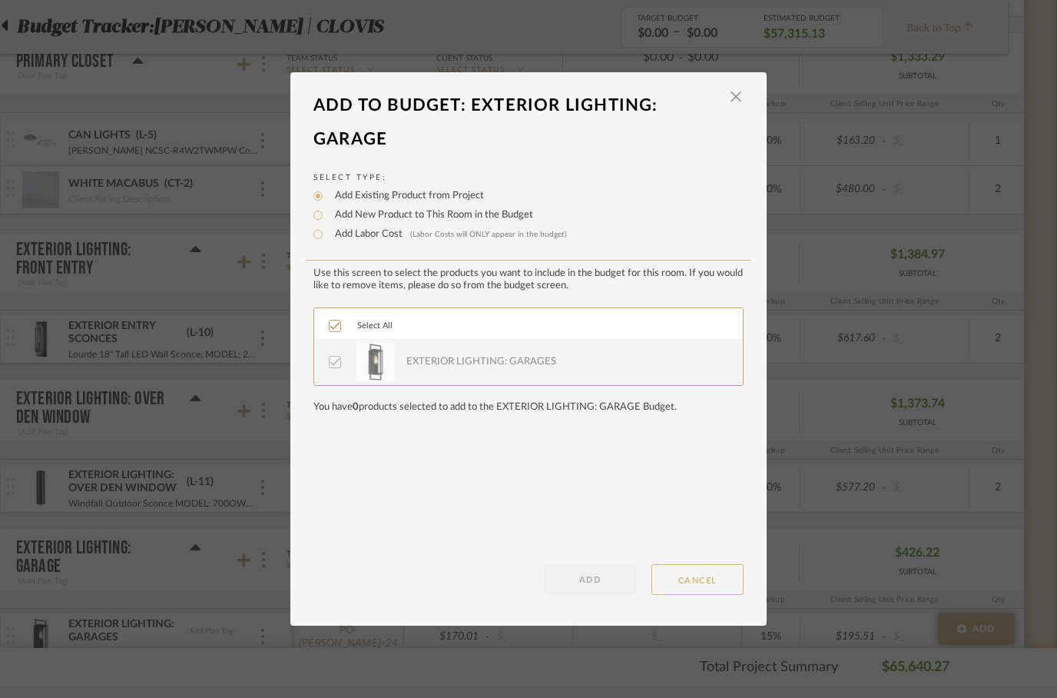
click at [725, 579] on button "CANCEL" at bounding box center [697, 579] width 92 height 31
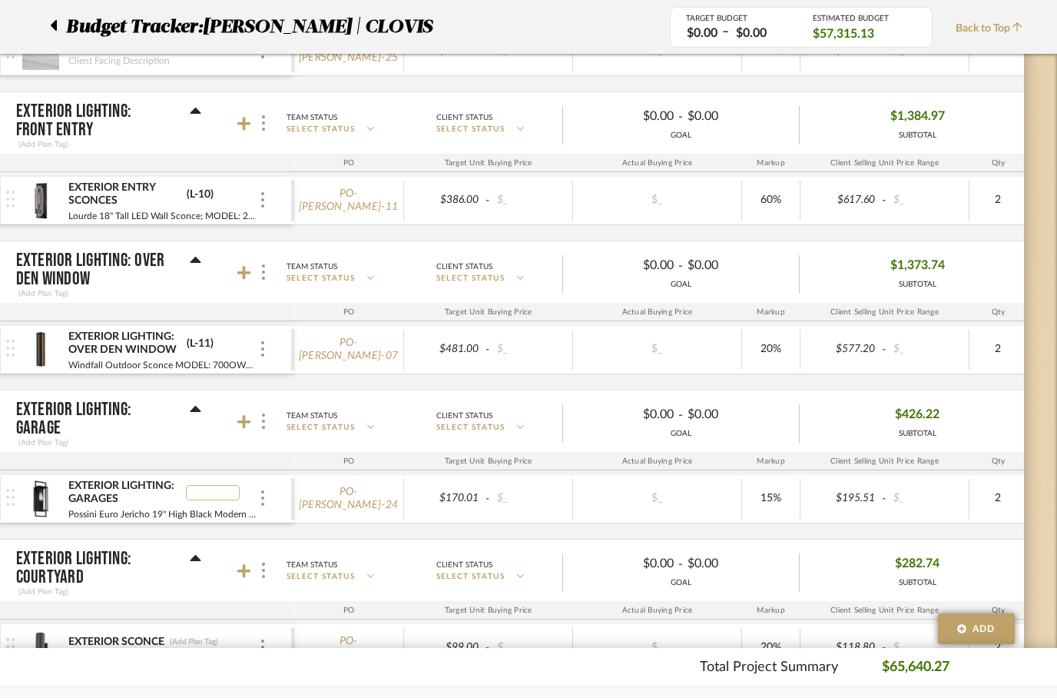
scroll to position [3419, 49]
type input "L-12"
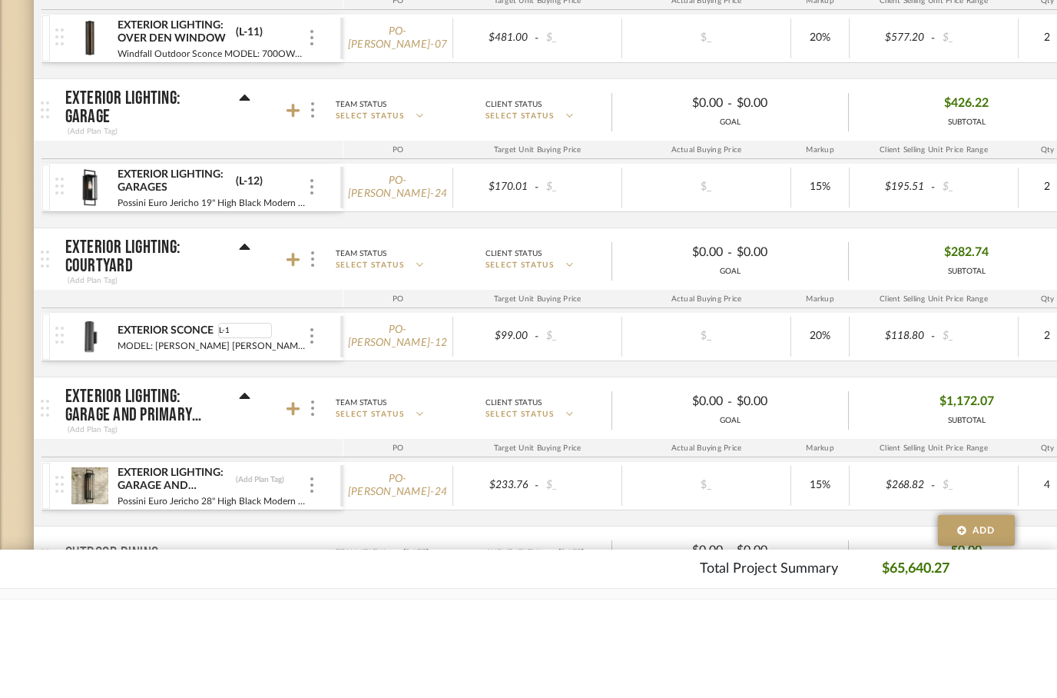
type input "L-14"
type input "L-13"
click at [220, 537] on div at bounding box center [192, 546] width 302 height 18
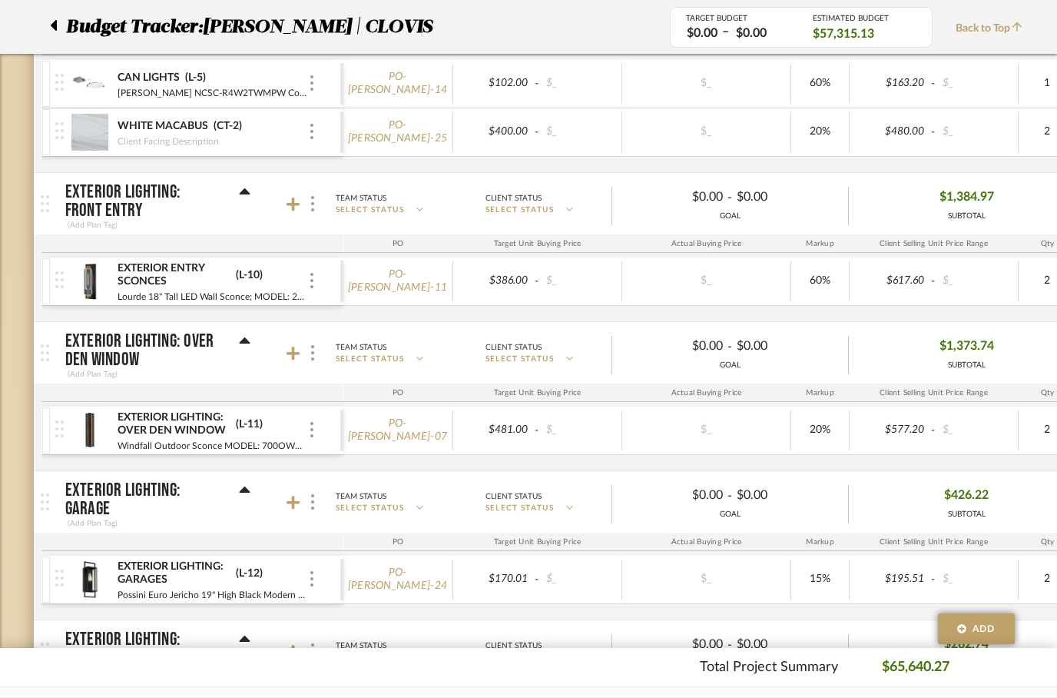
scroll to position [3550, 0]
